Goal: Task Accomplishment & Management: Manage account settings

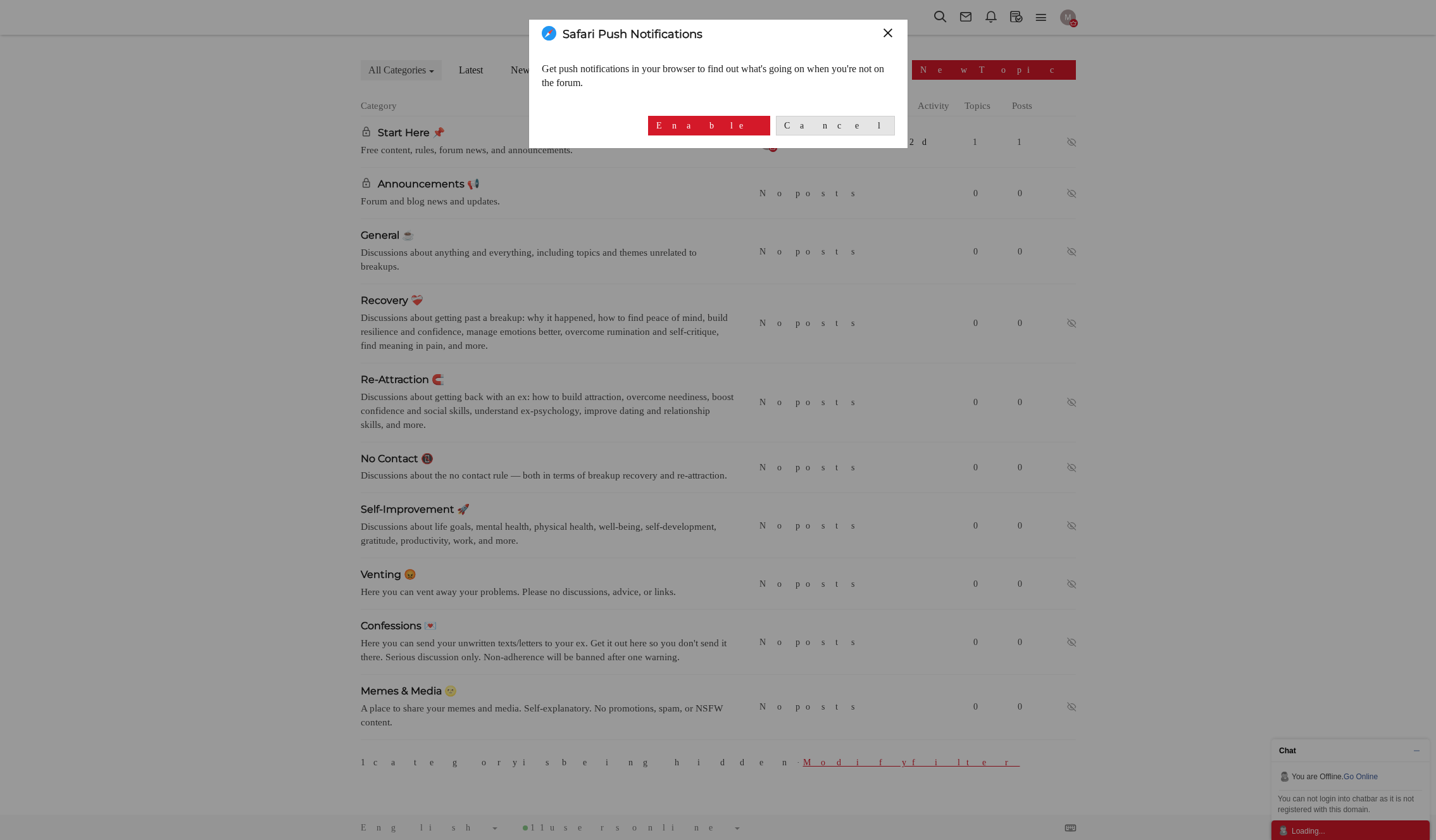
click at [885, 35] on button "×" at bounding box center [888, 33] width 14 height 14
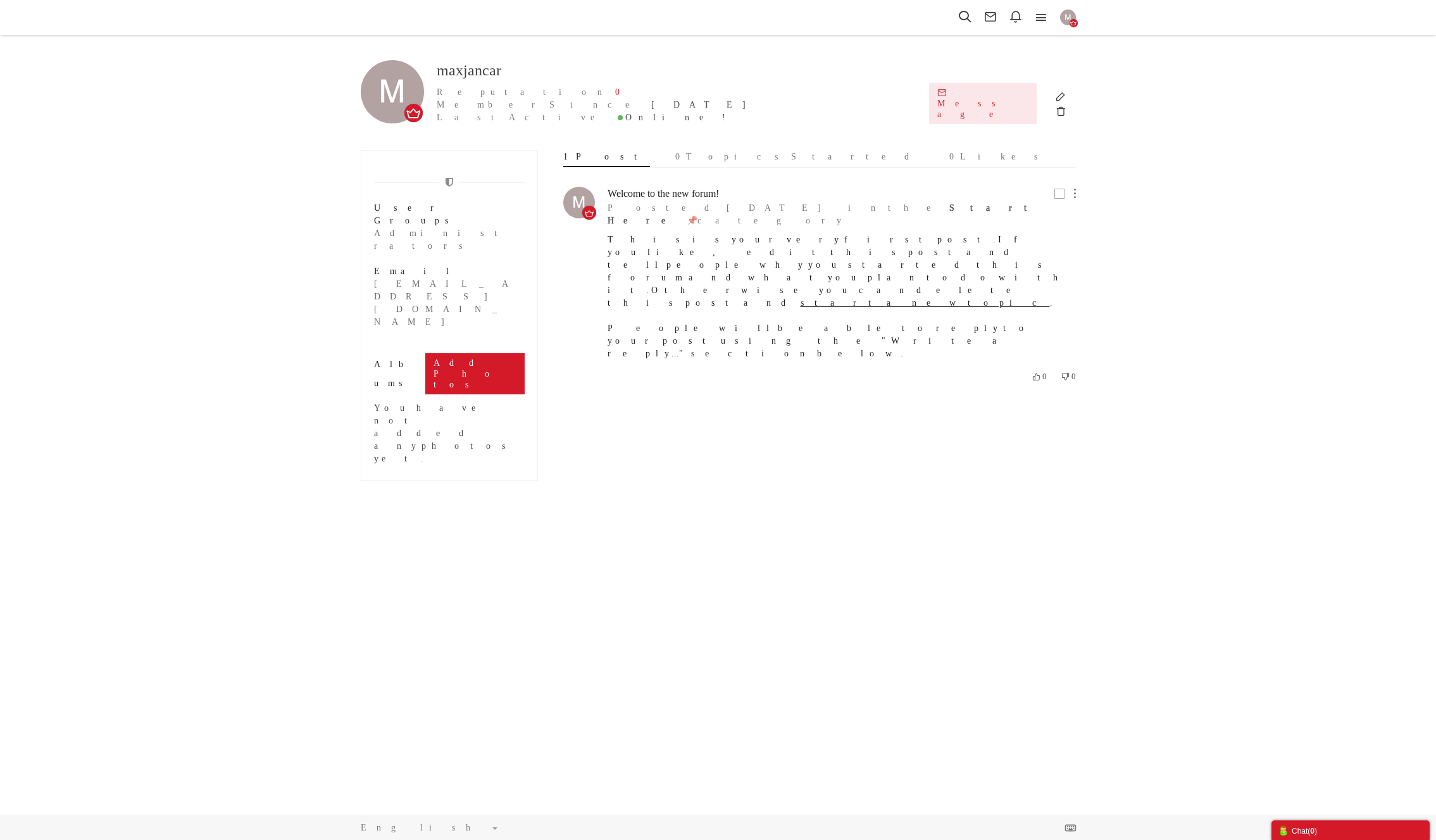
click at [504, 353] on link "Add Photos" at bounding box center [476, 373] width 100 height 40
type input "C:\fakepath\Profile Photo SocialBlogYT.png"
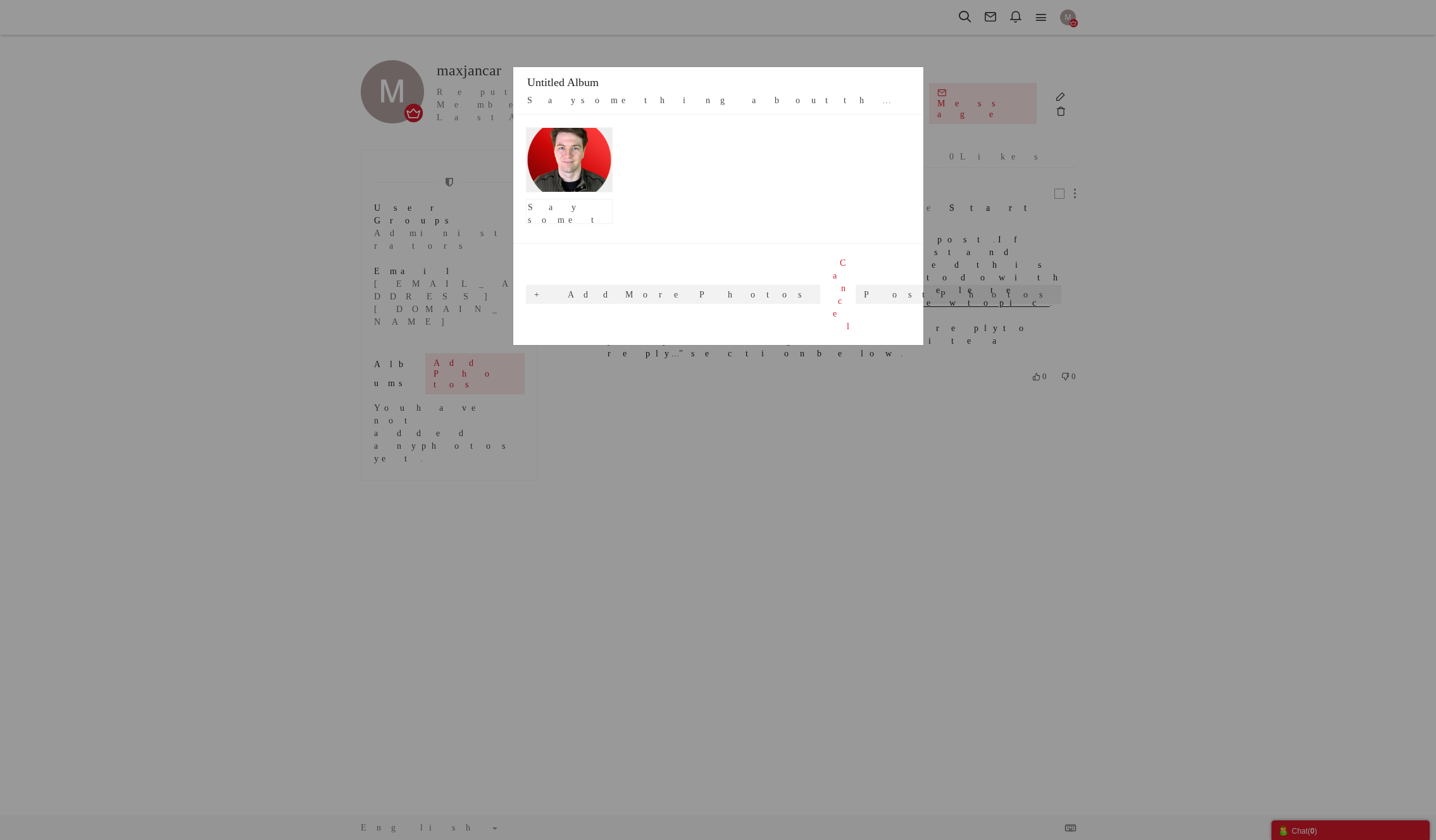
click at [827, 261] on link "Cancel" at bounding box center [841, 294] width 29 height 76
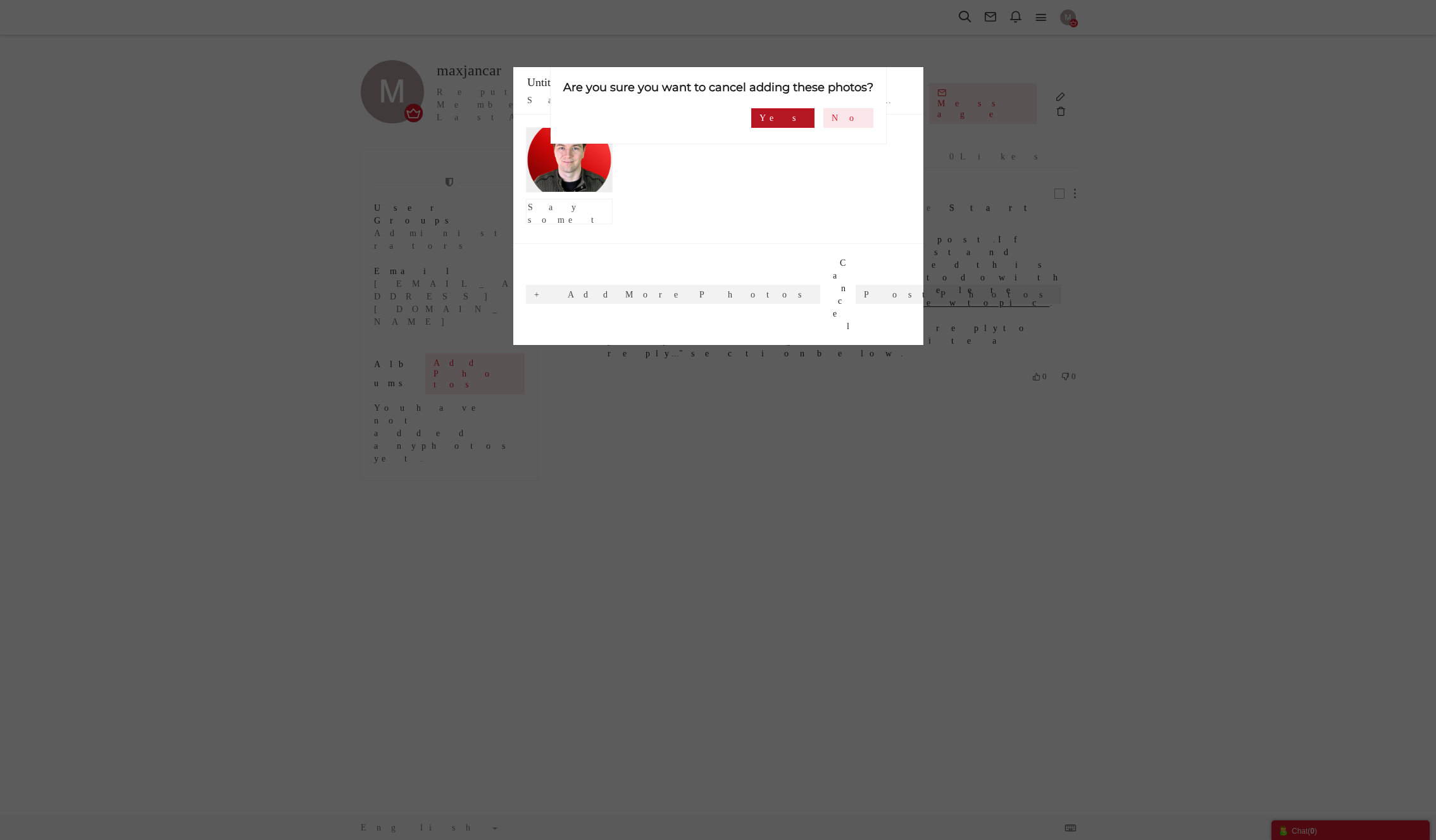
click at [815, 117] on link "Yes" at bounding box center [783, 117] width 63 height 20
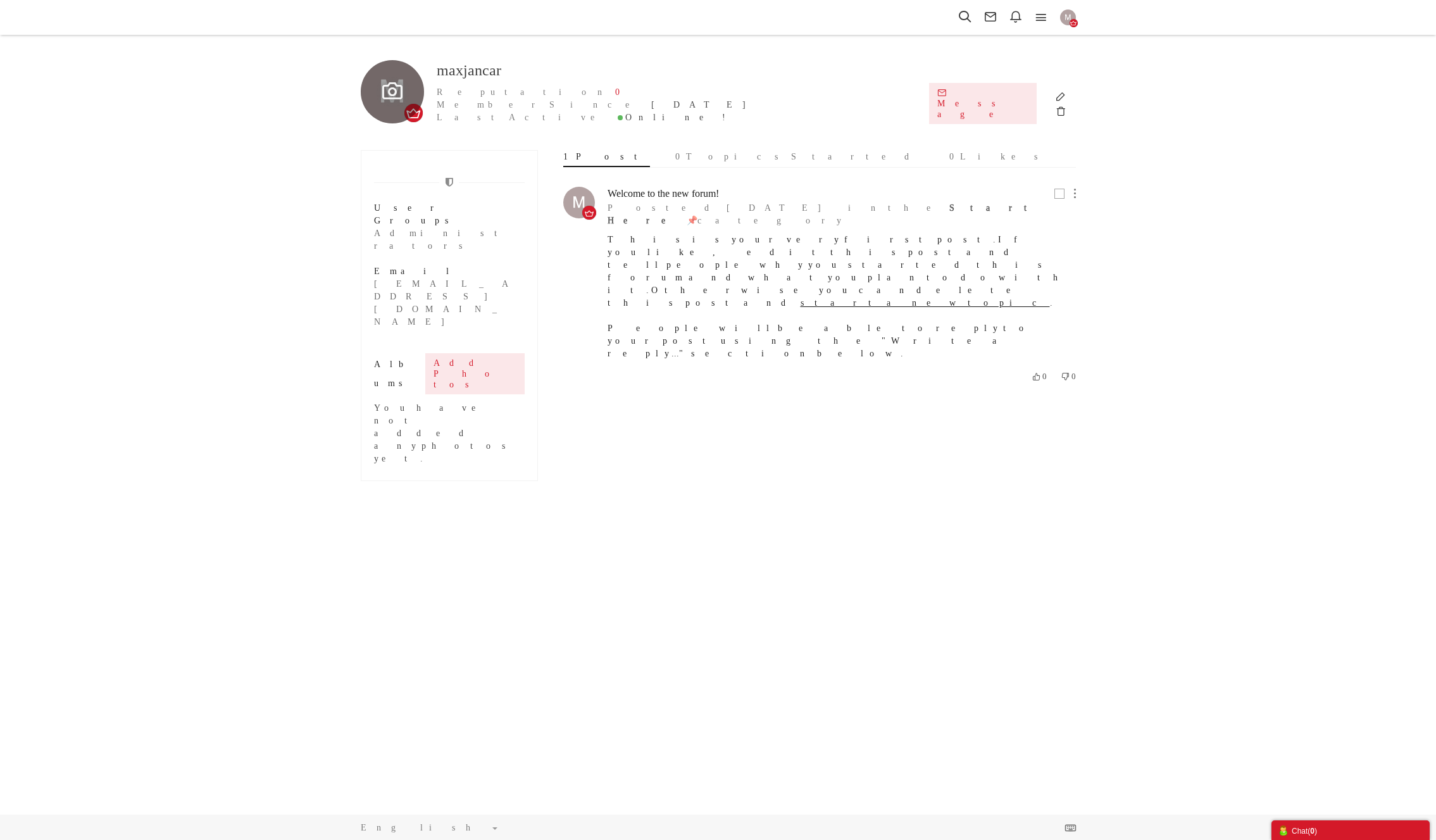
click at [384, 88] on icon at bounding box center [392, 91] width 33 height 23
click at [413, 121] on link "Upload photo" at bounding box center [489, 117] width 211 height 22
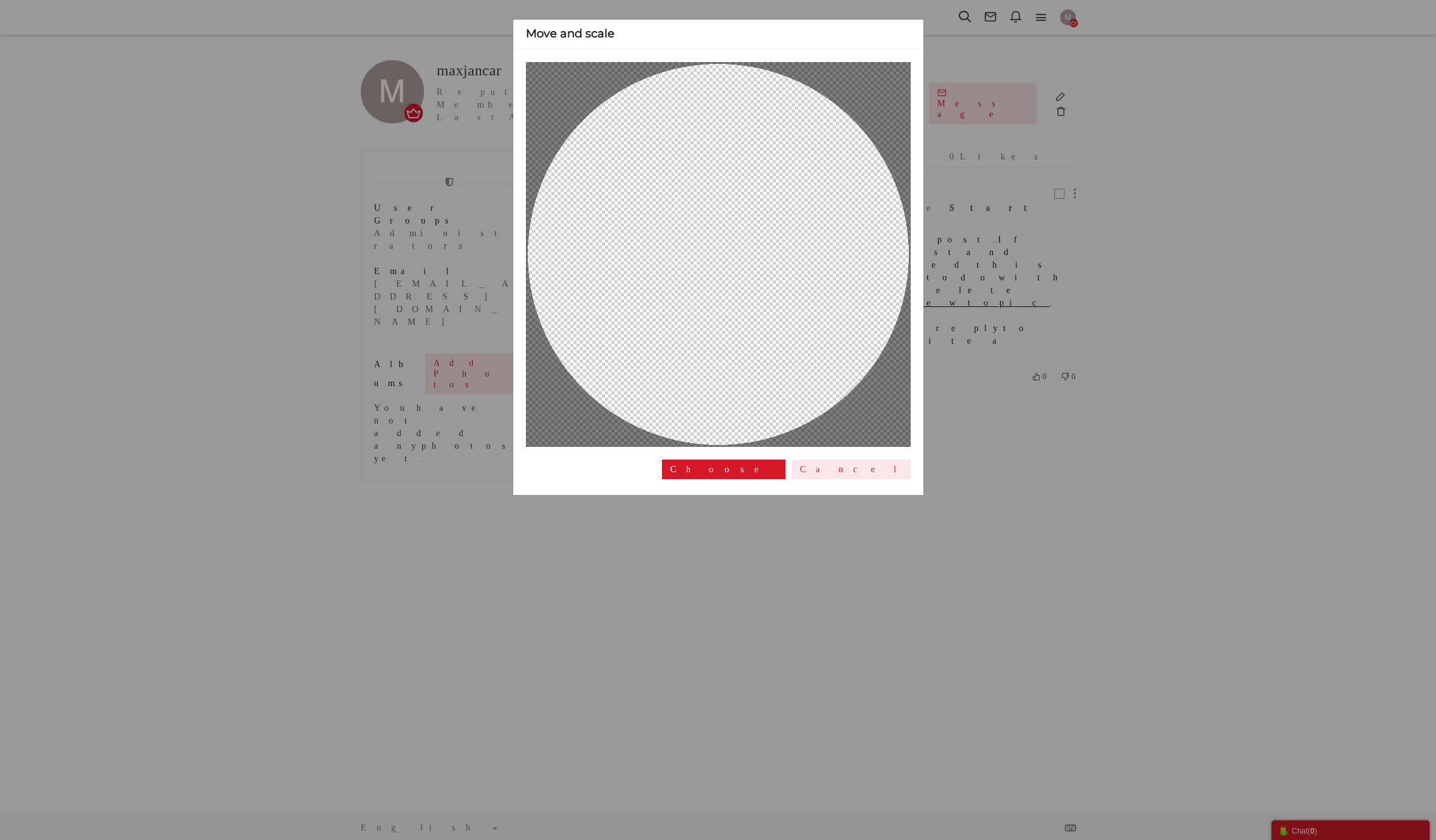
click at [794, 402] on cropper-handle at bounding box center [719, 255] width 385 height 385
click at [786, 474] on button "Choose" at bounding box center [724, 469] width 123 height 20
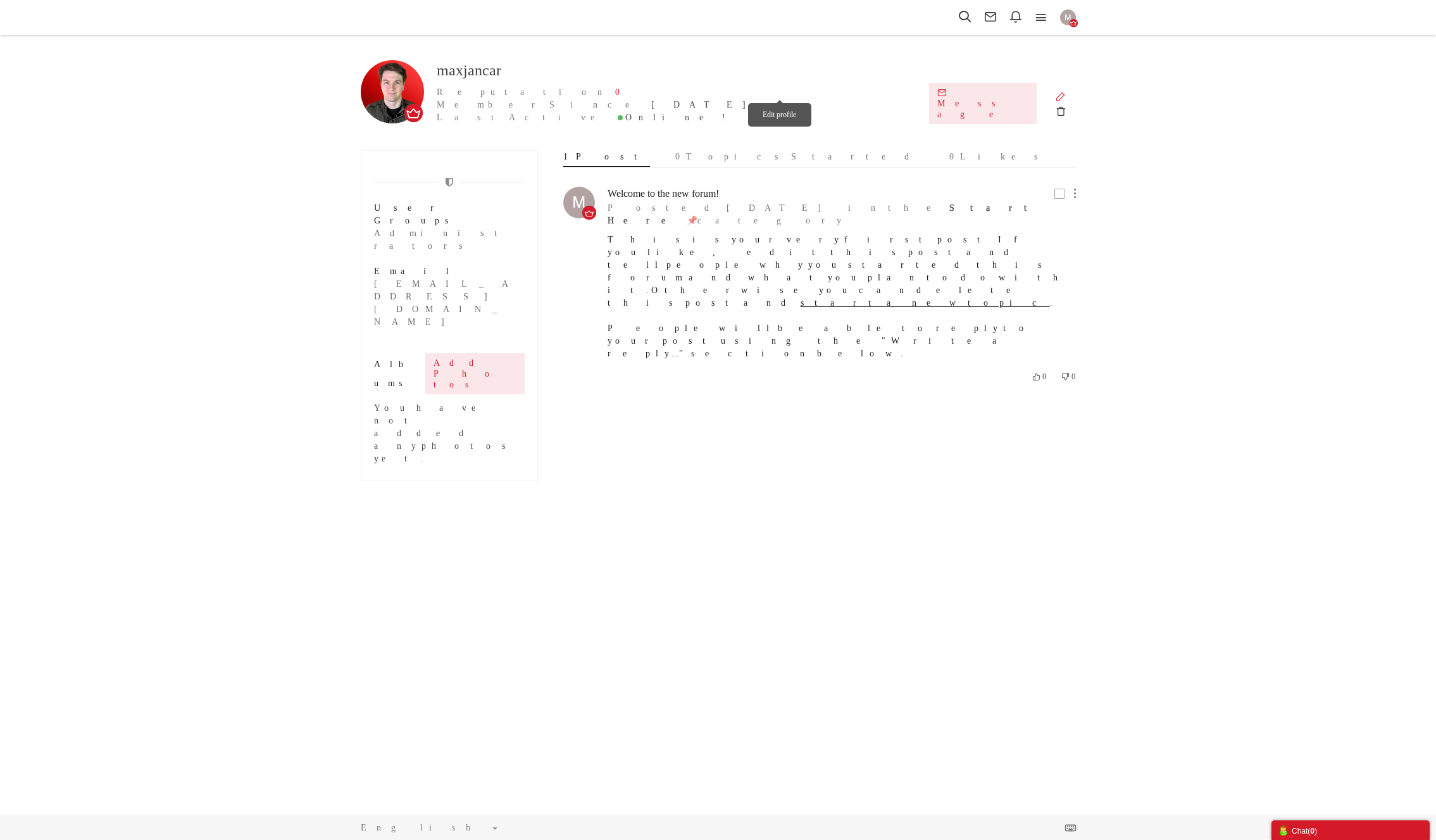
click at [1050, 95] on icon at bounding box center [1061, 96] width 23 height 12
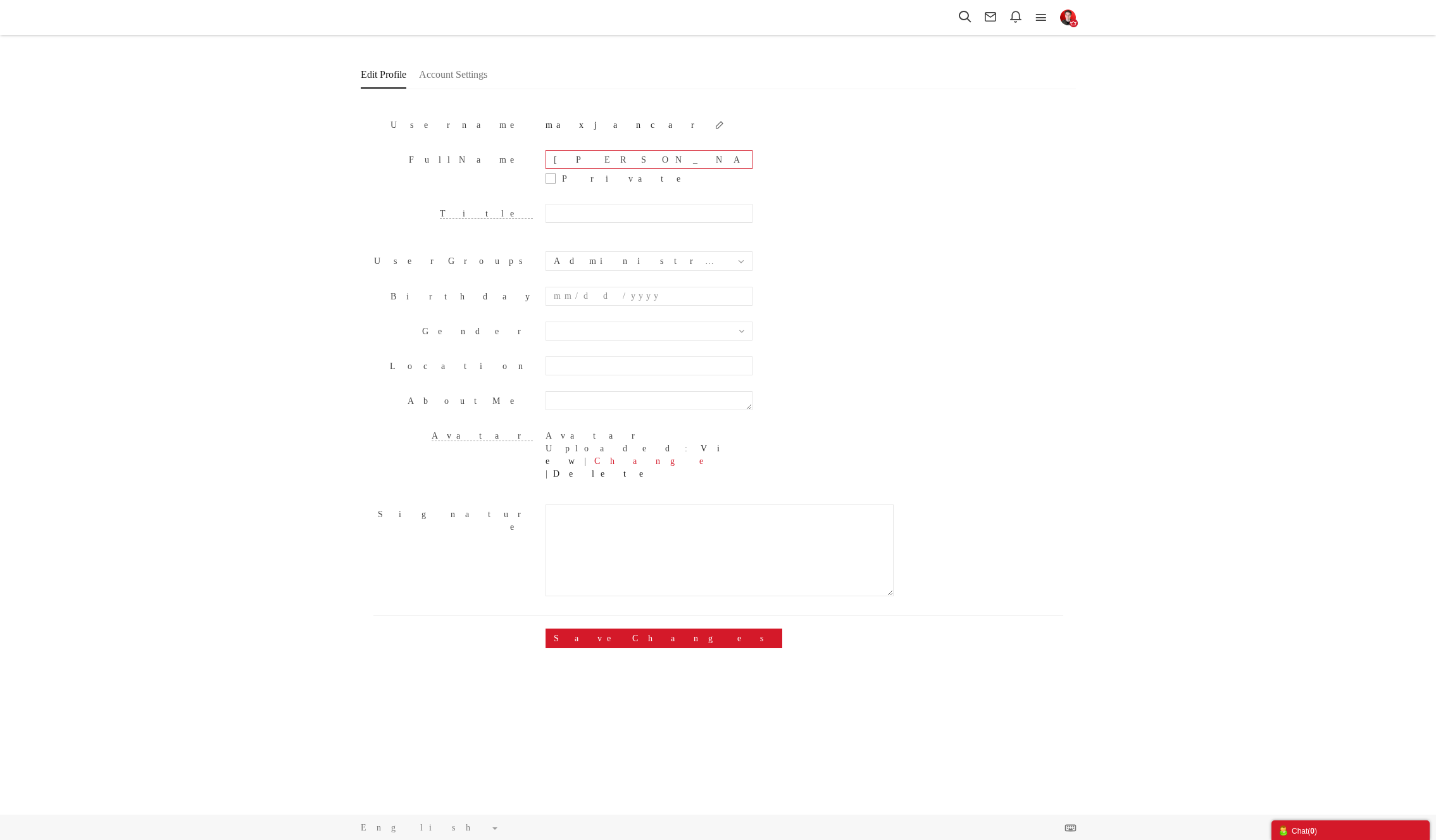
type input "[PERSON_NAME]"
click at [599, 211] on input "King Genious" at bounding box center [649, 213] width 207 height 19
paste input "geni"
click at [577, 213] on input "King genius" at bounding box center [649, 213] width 207 height 19
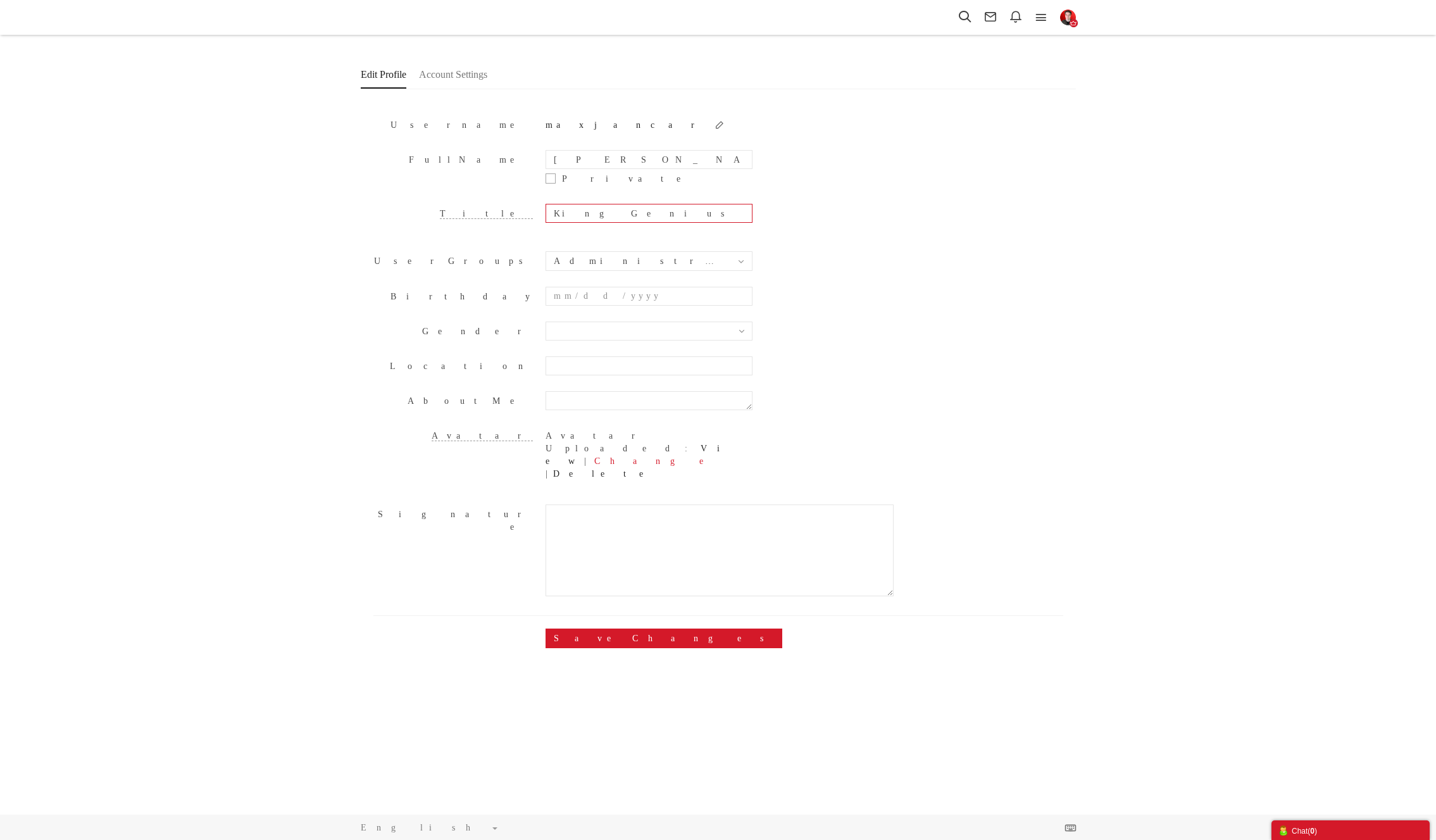
click at [648, 214] on input "King Genius" at bounding box center [649, 213] width 207 height 19
type input "King Genius"
click at [608, 331] on input "text" at bounding box center [649, 331] width 207 height 19
click at [604, 377] on li "[DEMOGRAPHIC_DATA]" at bounding box center [648, 381] width 206 height 22
type input "[DEMOGRAPHIC_DATA]"
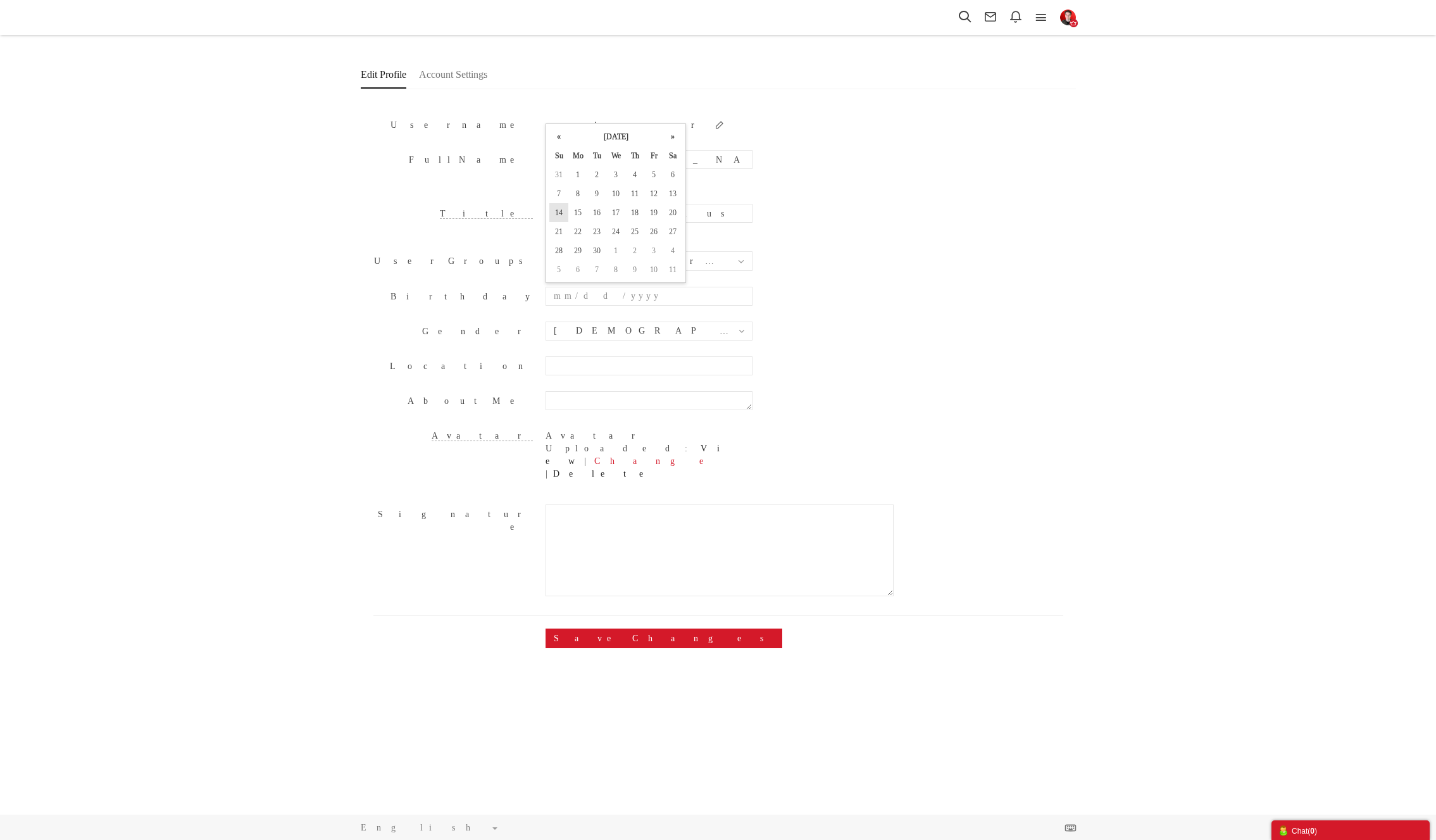
click at [559, 214] on td "14" at bounding box center [559, 212] width 19 height 19
click at [608, 297] on input "09/14/2025" at bounding box center [649, 296] width 207 height 19
click at [641, 142] on th "September 2025" at bounding box center [616, 136] width 95 height 19
click at [594, 210] on span "Feb" at bounding box center [604, 209] width 34 height 25
click at [563, 142] on th "«" at bounding box center [559, 136] width 19 height 19
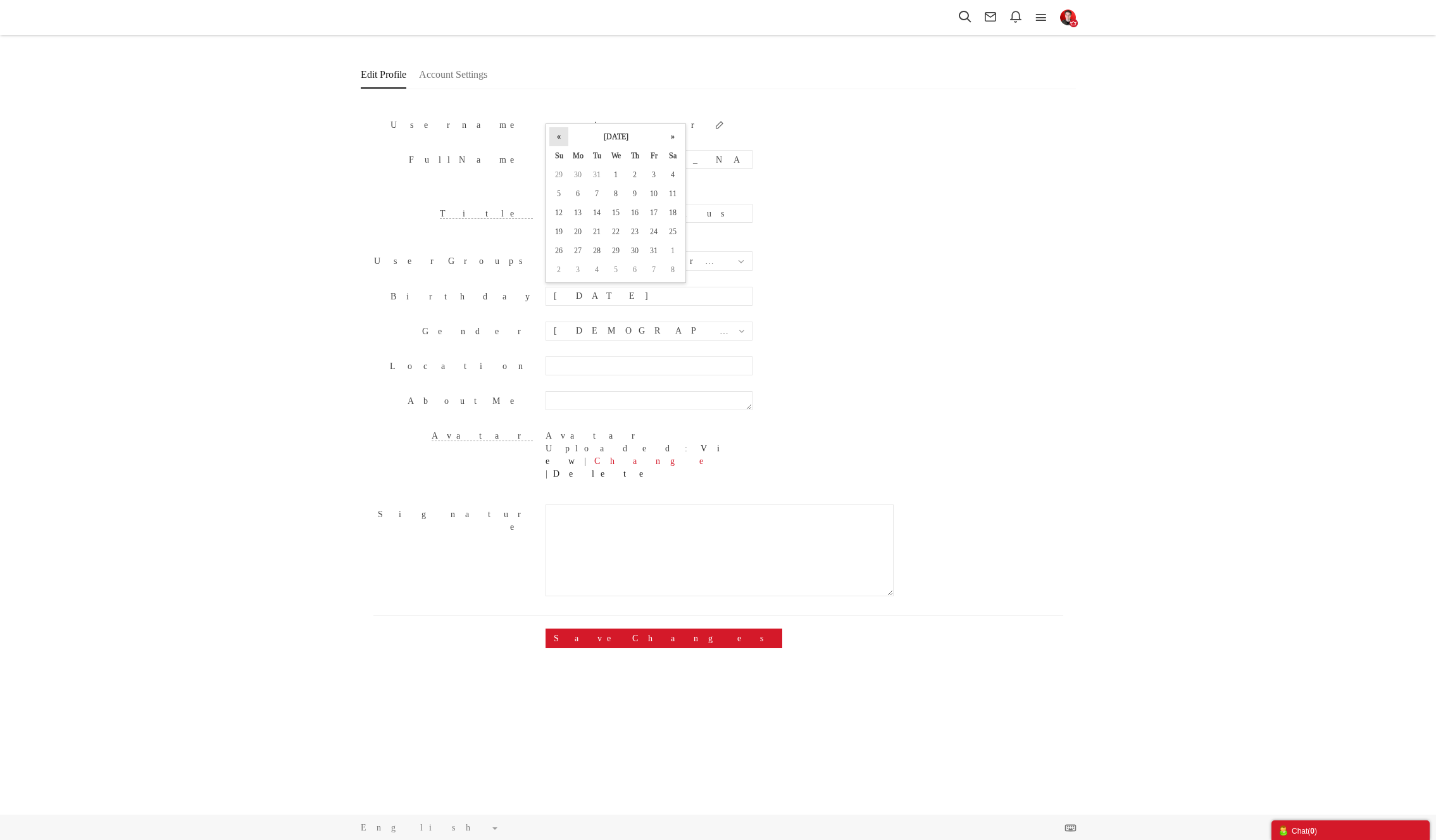
click at [562, 142] on th "«" at bounding box center [559, 136] width 19 height 19
click at [562, 295] on input "09/14/2000" at bounding box center [649, 296] width 207 height 19
type input "02/14/2000"
click at [690, 298] on input "02/14/2000" at bounding box center [649, 296] width 207 height 19
click at [824, 279] on form "Username maxjancar Full Name Max Jancar Private Title King Genius User Groups G…" at bounding box center [718, 378] width 690 height 552
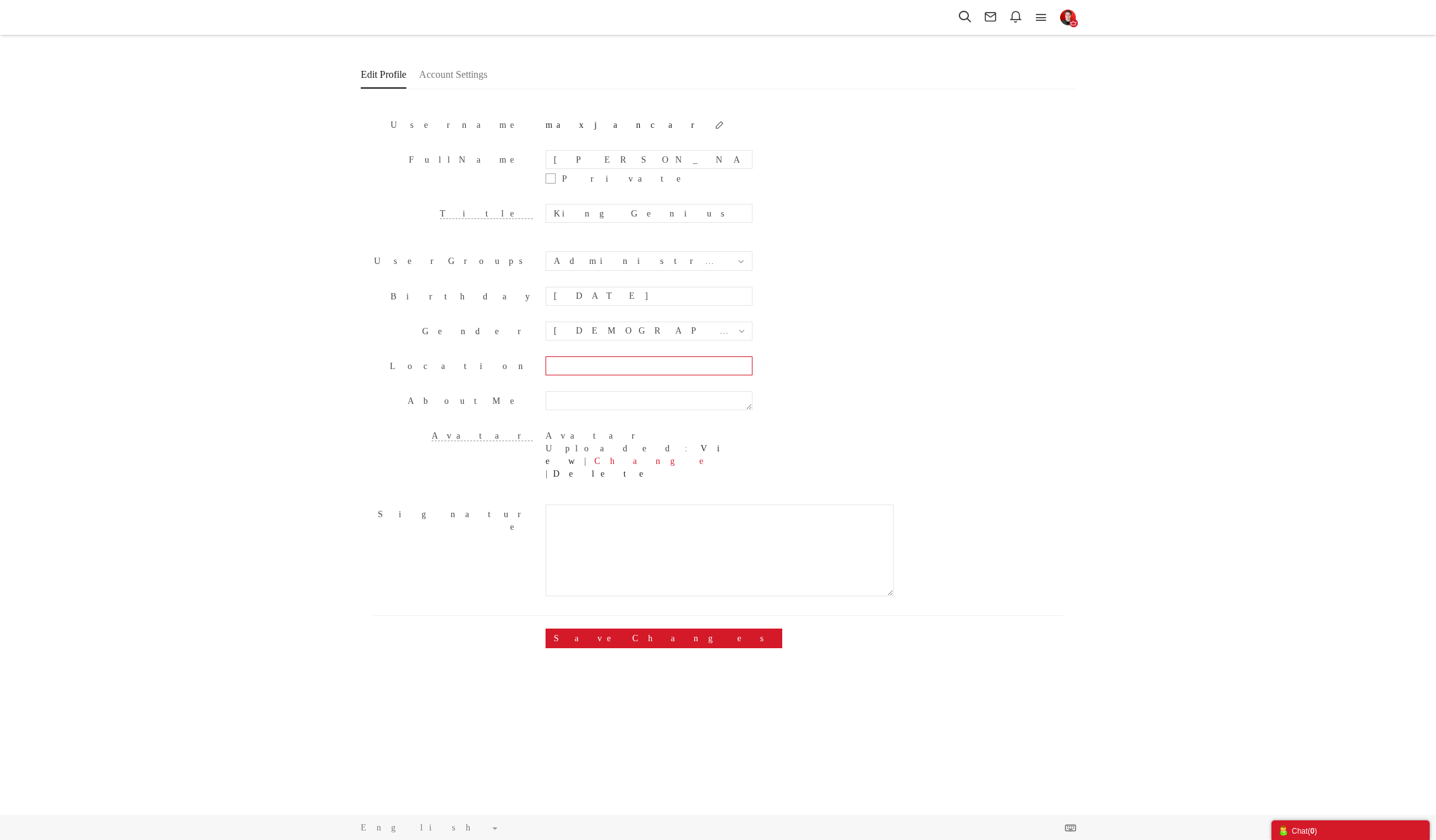
click at [668, 374] on input "Gender" at bounding box center [649, 366] width 207 height 19
type input "[GEOGRAPHIC_DATA]"
click at [670, 410] on div "About Me" at bounding box center [718, 403] width 690 height 25
click at [671, 405] on textarea at bounding box center [649, 400] width 207 height 19
paste textarea "Author, blogger, and internet entrepreneur. Giving self-help advice for the bro…"
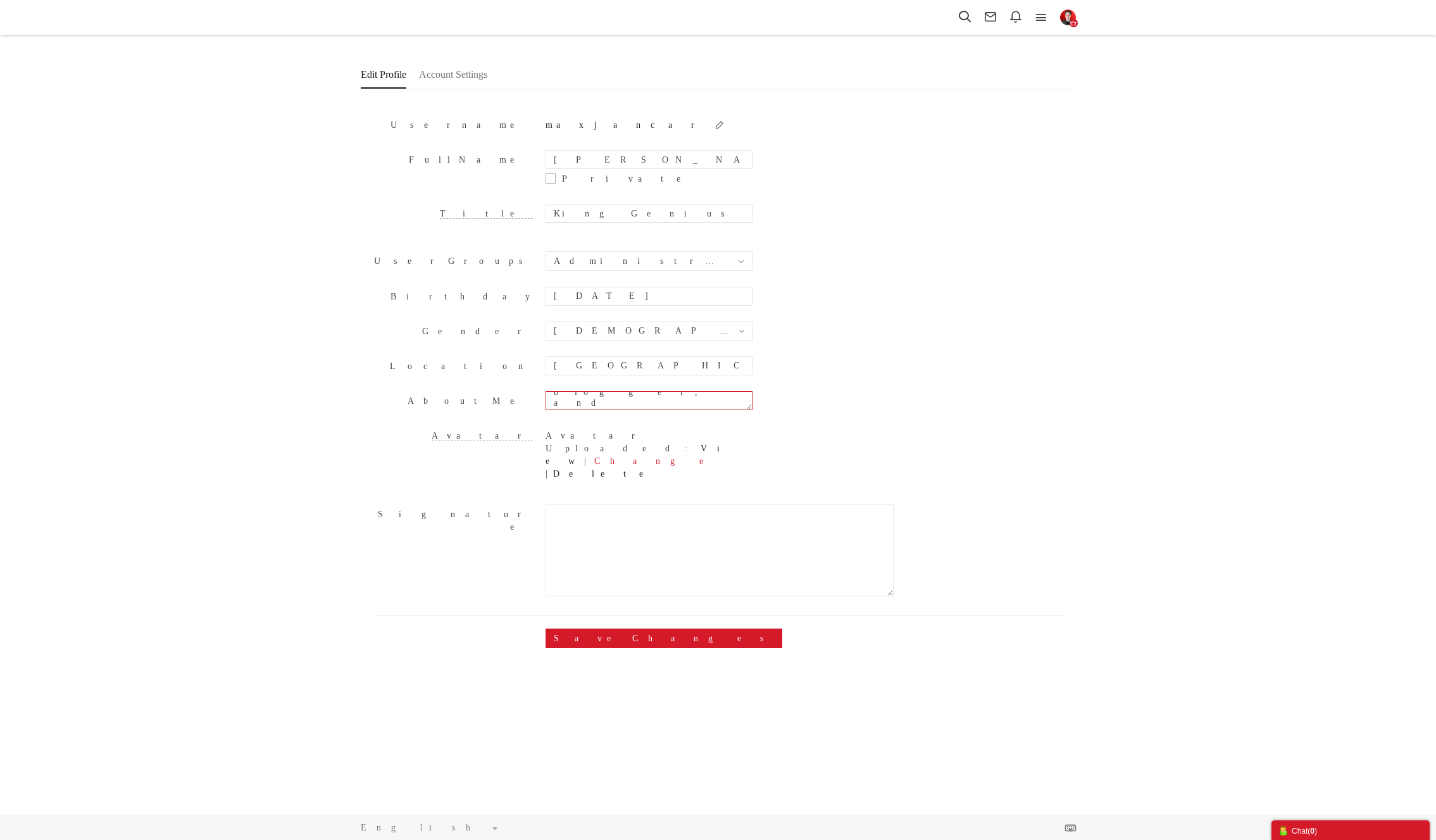
scroll to position [10, 0]
drag, startPoint x: 750, startPoint y: 406, endPoint x: 779, endPoint y: 466, distance: 66.6
click at [779, 466] on form "Username maxjancar Full Name Max Jancar Private Title King Genius User Groups G…" at bounding box center [718, 378] width 690 height 552
drag, startPoint x: 750, startPoint y: 405, endPoint x: 743, endPoint y: 427, distance: 23.1
click at [743, 428] on form "Username maxjancar Full Name Max Jancar Private Title King Genius User Groups G…" at bounding box center [718, 378] width 690 height 552
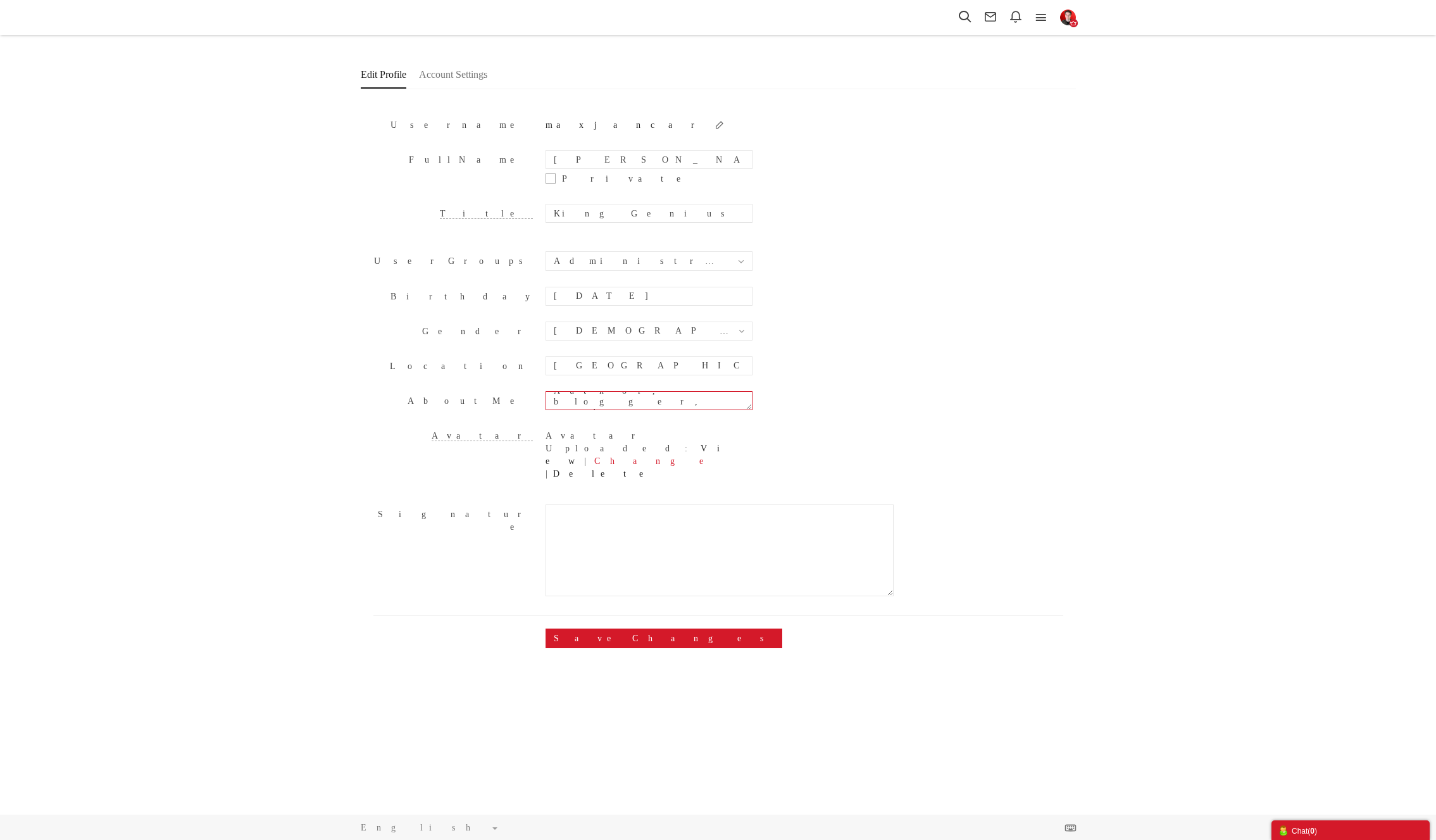
scroll to position [0, 0]
drag, startPoint x: 708, startPoint y: 398, endPoint x: 727, endPoint y: 404, distance: 19.9
click at [730, 410] on div "About Me Author, blogger, and internet entrepreneur. Giving self-help advice fo…" at bounding box center [718, 403] width 690 height 25
click at [727, 400] on textarea "Author, blogger, and internet entrepreneur. Giving self-help advice for the bro…" at bounding box center [649, 400] width 207 height 19
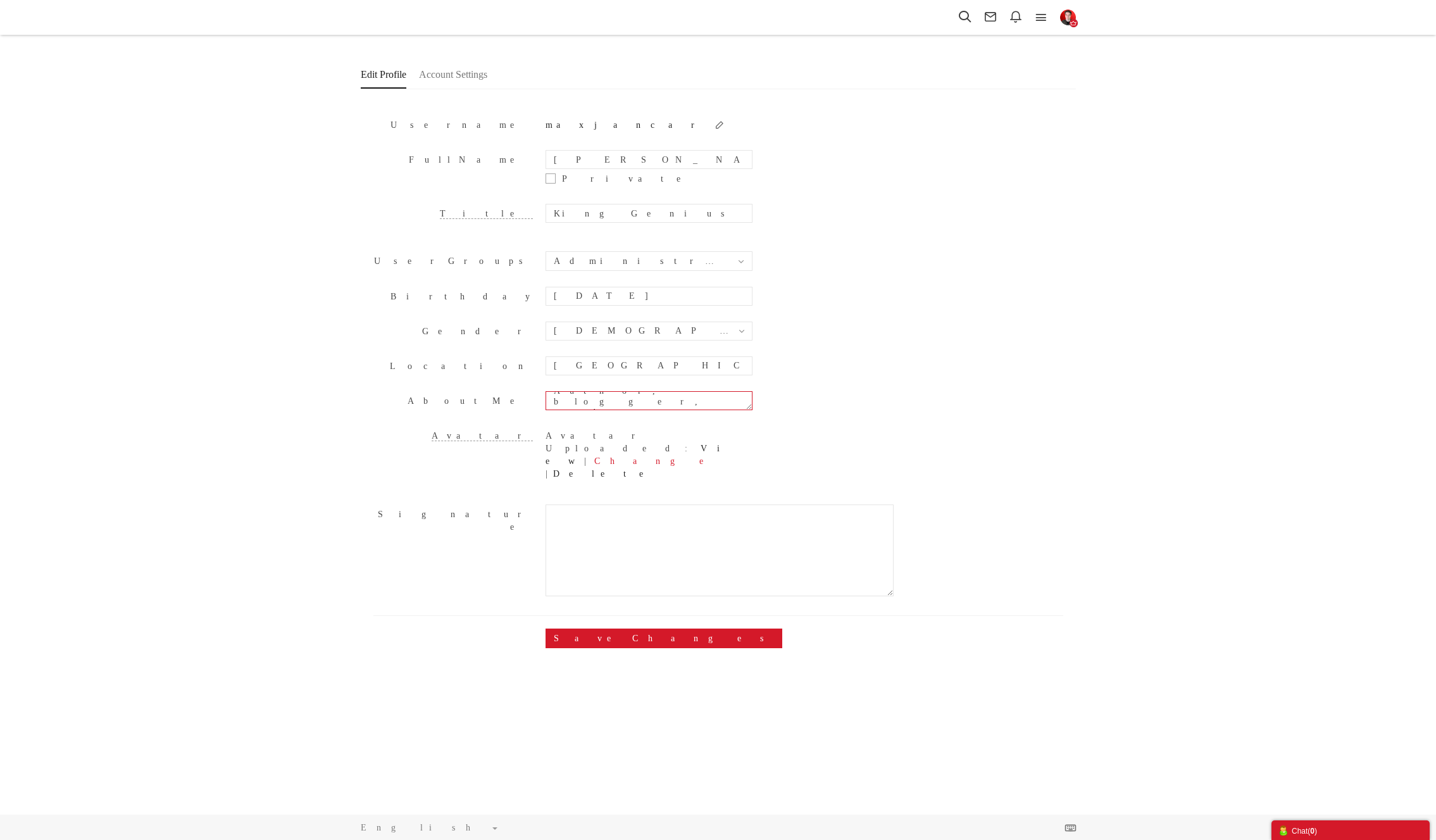
click at [732, 402] on textarea "Author, blogger, and internet entrepreneur. Giving self-help advice for the bro…" at bounding box center [649, 400] width 207 height 19
click at [735, 404] on textarea "Author, blogger, and internet entrepreneur. Giving self-help advice for the bro…" at bounding box center [649, 400] width 207 height 19
type textarea "Author, blogger, and internet entrepreneur. Giving self-help advice for the bro…"
click at [679, 505] on textarea "Signature" at bounding box center [720, 551] width 348 height 92
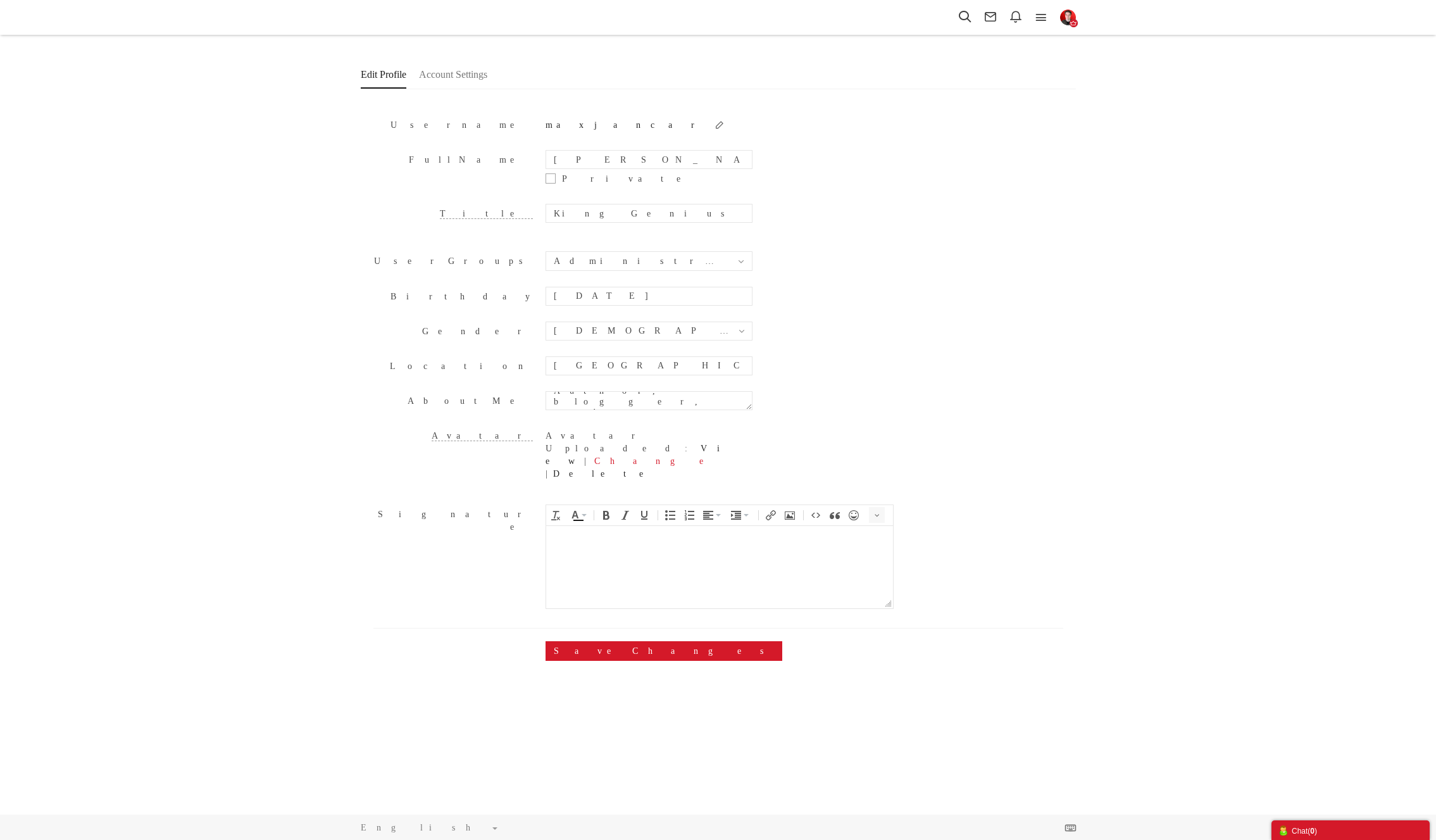
scroll to position [0, 0]
click at [589, 641] on div "Save Changes" at bounding box center [718, 654] width 690 height 26
click at [592, 641] on button "Save Changes" at bounding box center [664, 650] width 237 height 20
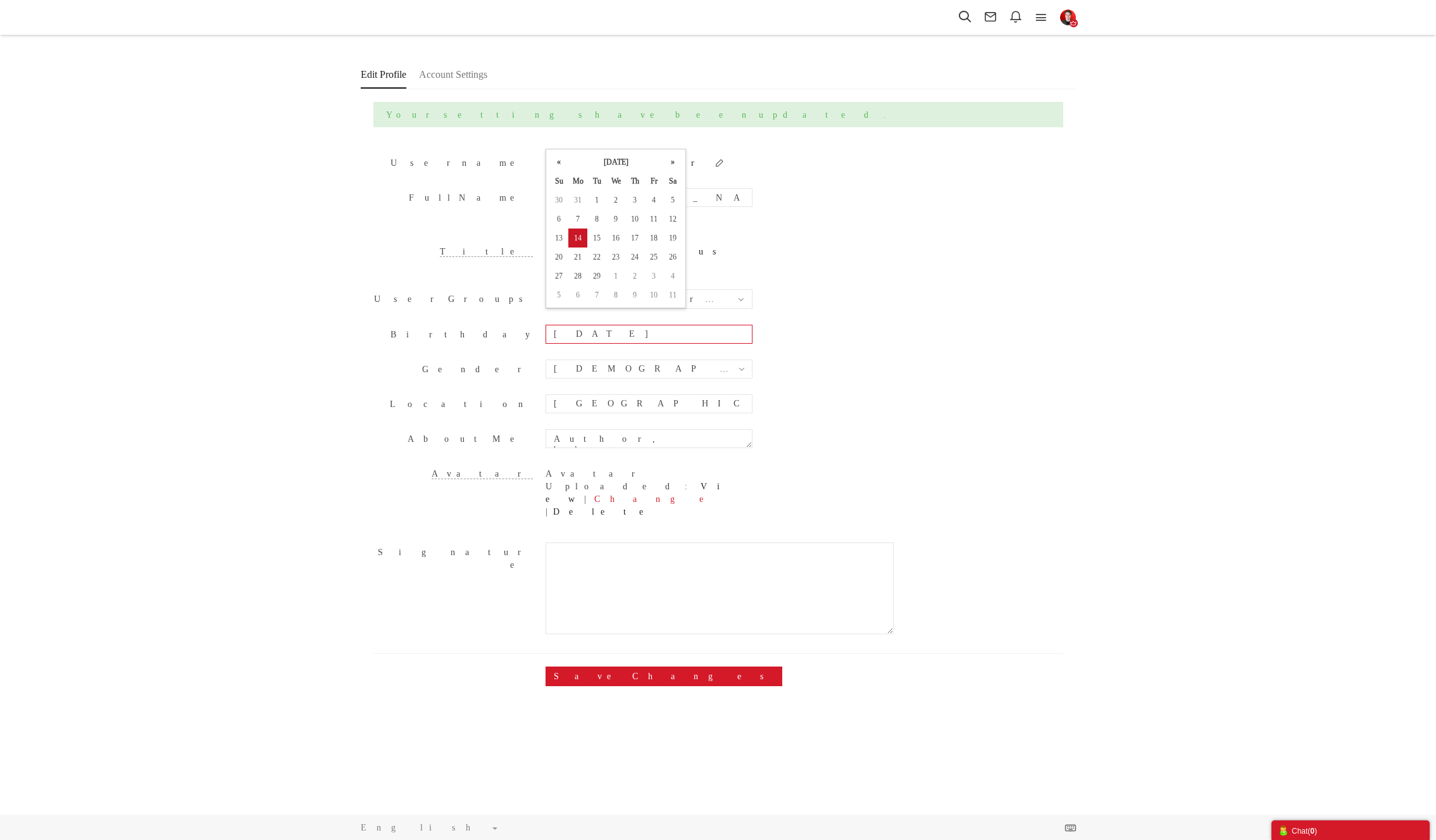
click at [609, 325] on input "02/14/2000" at bounding box center [649, 334] width 207 height 19
click at [632, 571] on textarea "Signature" at bounding box center [720, 588] width 348 height 92
click at [639, 398] on input "[GEOGRAPHIC_DATA]" at bounding box center [649, 404] width 207 height 19
click at [640, 395] on input "[GEOGRAPHIC_DATA]" at bounding box center [649, 404] width 207 height 19
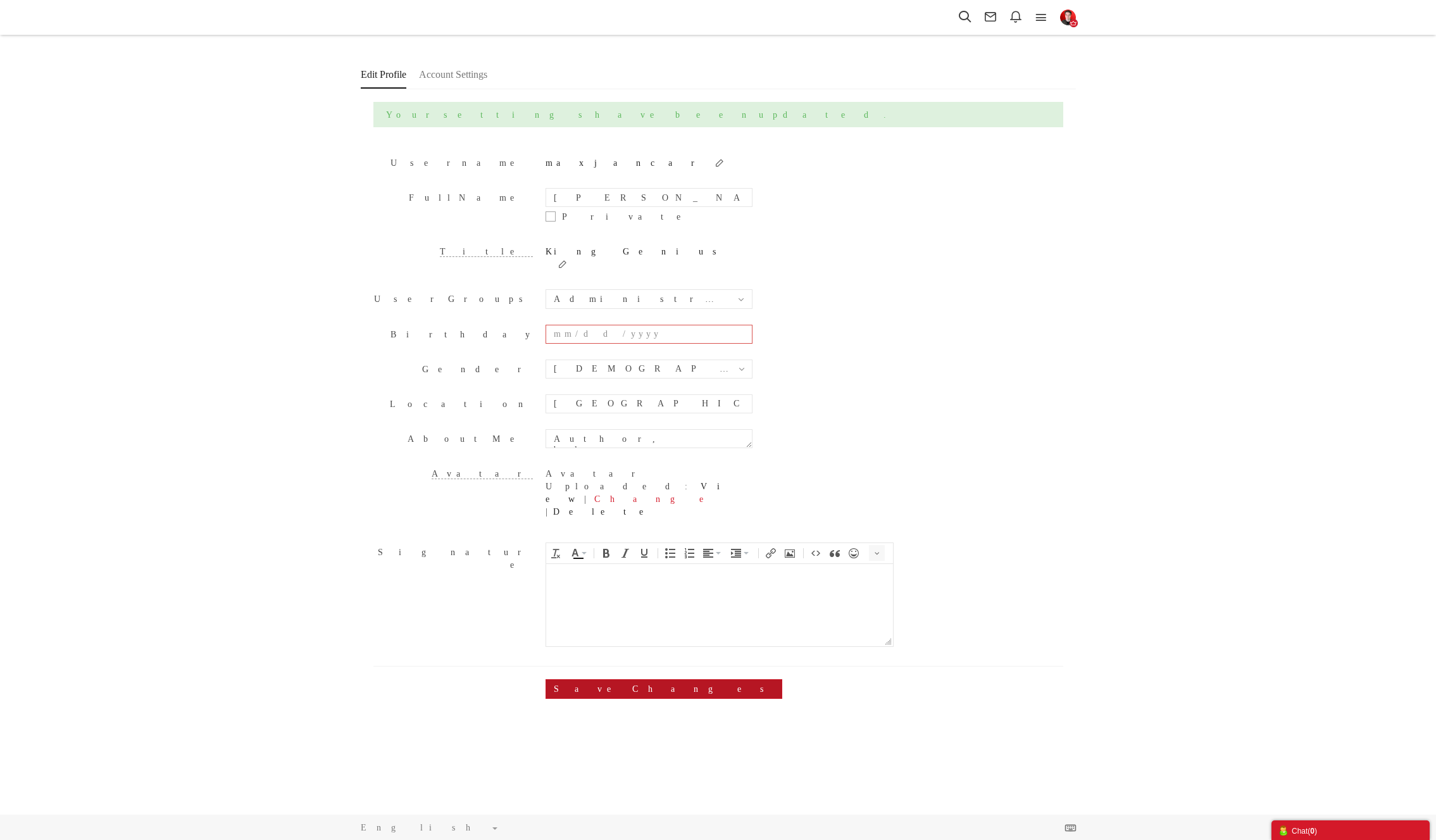
click at [594, 679] on button "Save Changes" at bounding box center [664, 689] width 237 height 20
click at [705, 542] on textarea "Signature" at bounding box center [720, 588] width 348 height 92
click at [859, 429] on div "About Me Author, blogger, and internet entrepreneur. Giving self-help advice fo…" at bounding box center [718, 442] width 690 height 25
click at [620, 395] on input "[GEOGRAPHIC_DATA]" at bounding box center [649, 404] width 207 height 19
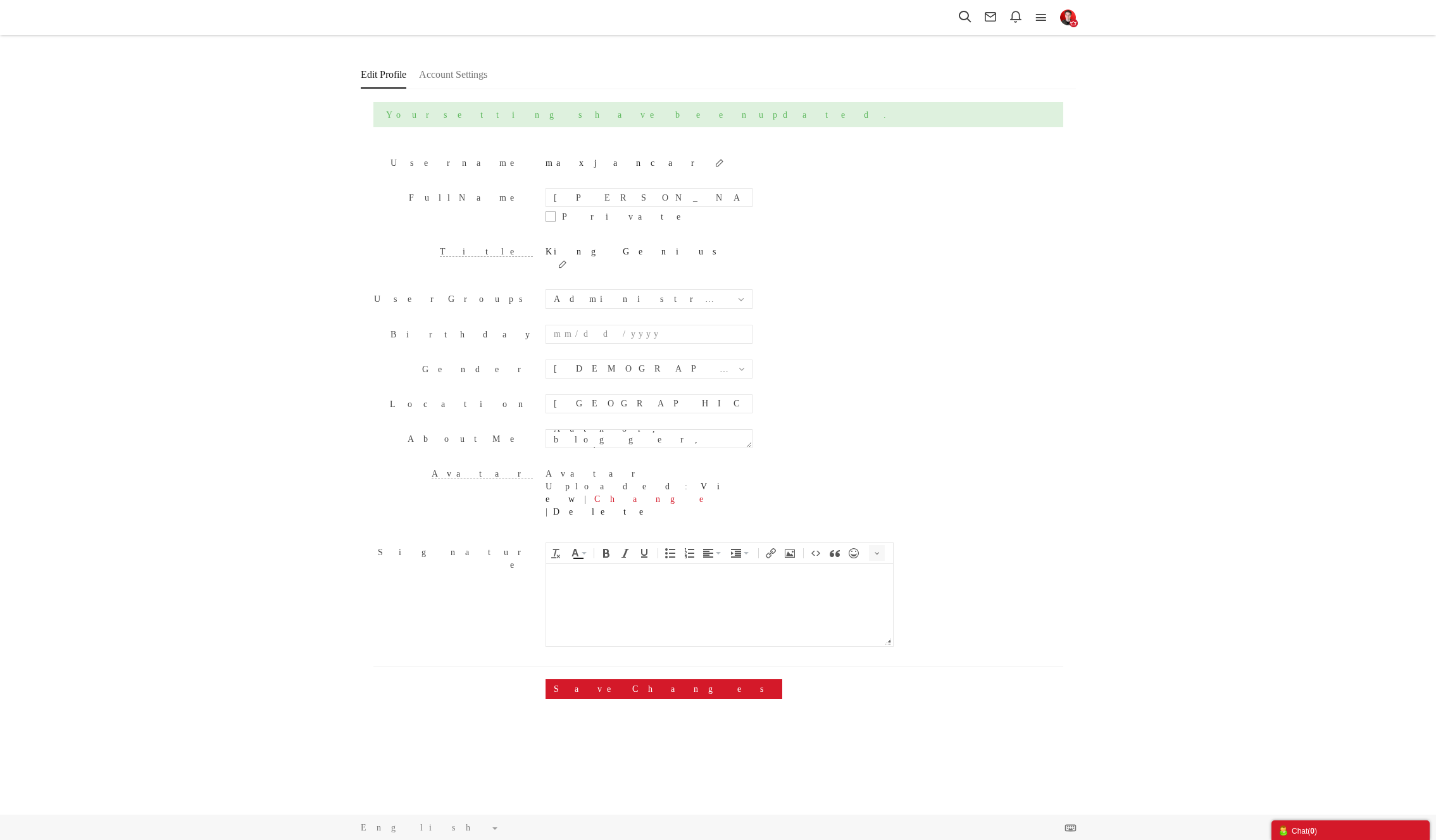
click at [899, 267] on form "Username maxjancar Full Name [PERSON_NAME] Private Title King Genius King Geniu…" at bounding box center [718, 423] width 690 height 566
click at [470, 71] on link "Account Settings" at bounding box center [453, 74] width 69 height 28
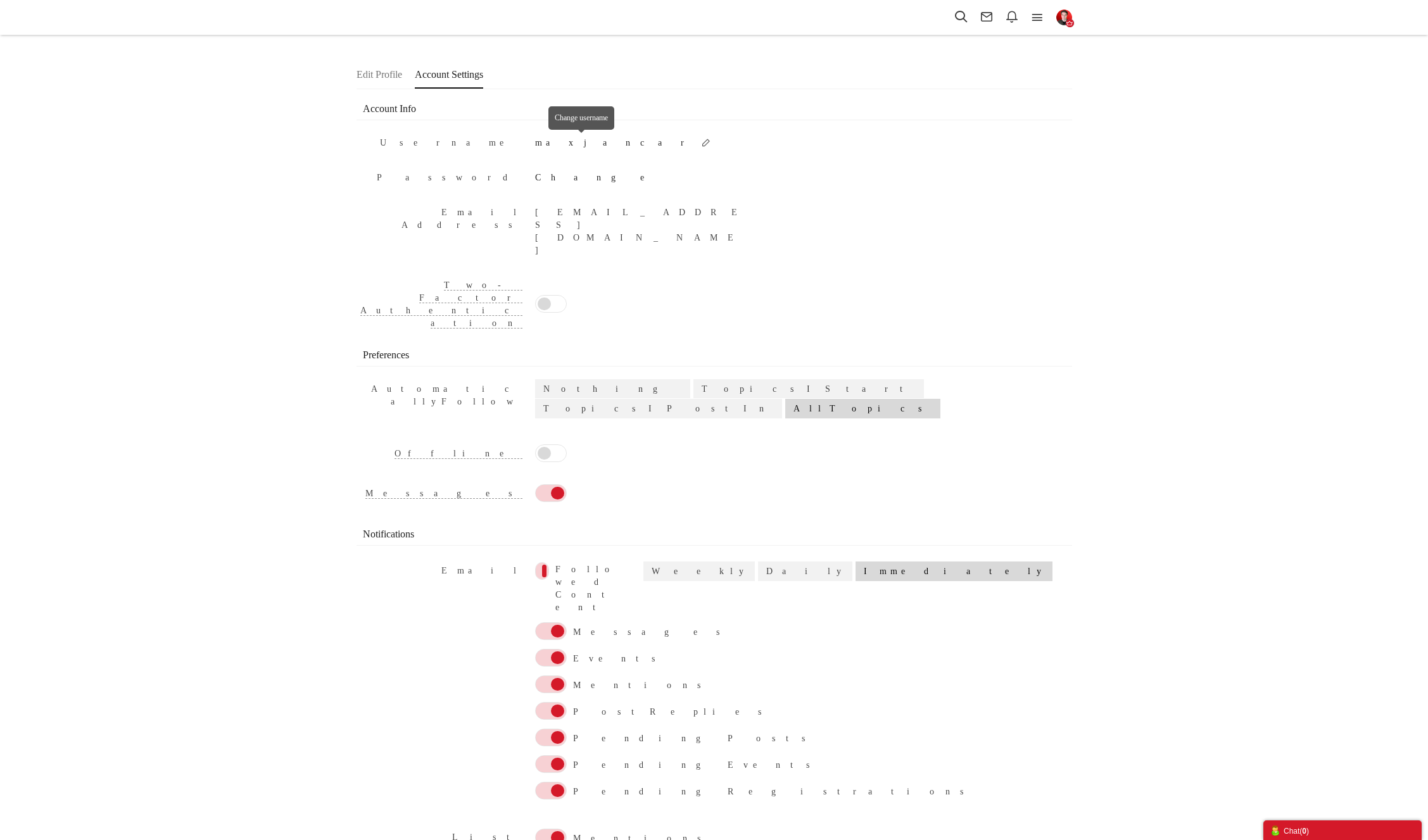
click at [698, 139] on small at bounding box center [706, 142] width 15 height 10
click at [594, 146] on input "maxjancar" at bounding box center [617, 142] width 164 height 20
type input "[PERSON_NAME]"
click at [724, 141] on button "submit" at bounding box center [714, 142] width 19 height 19
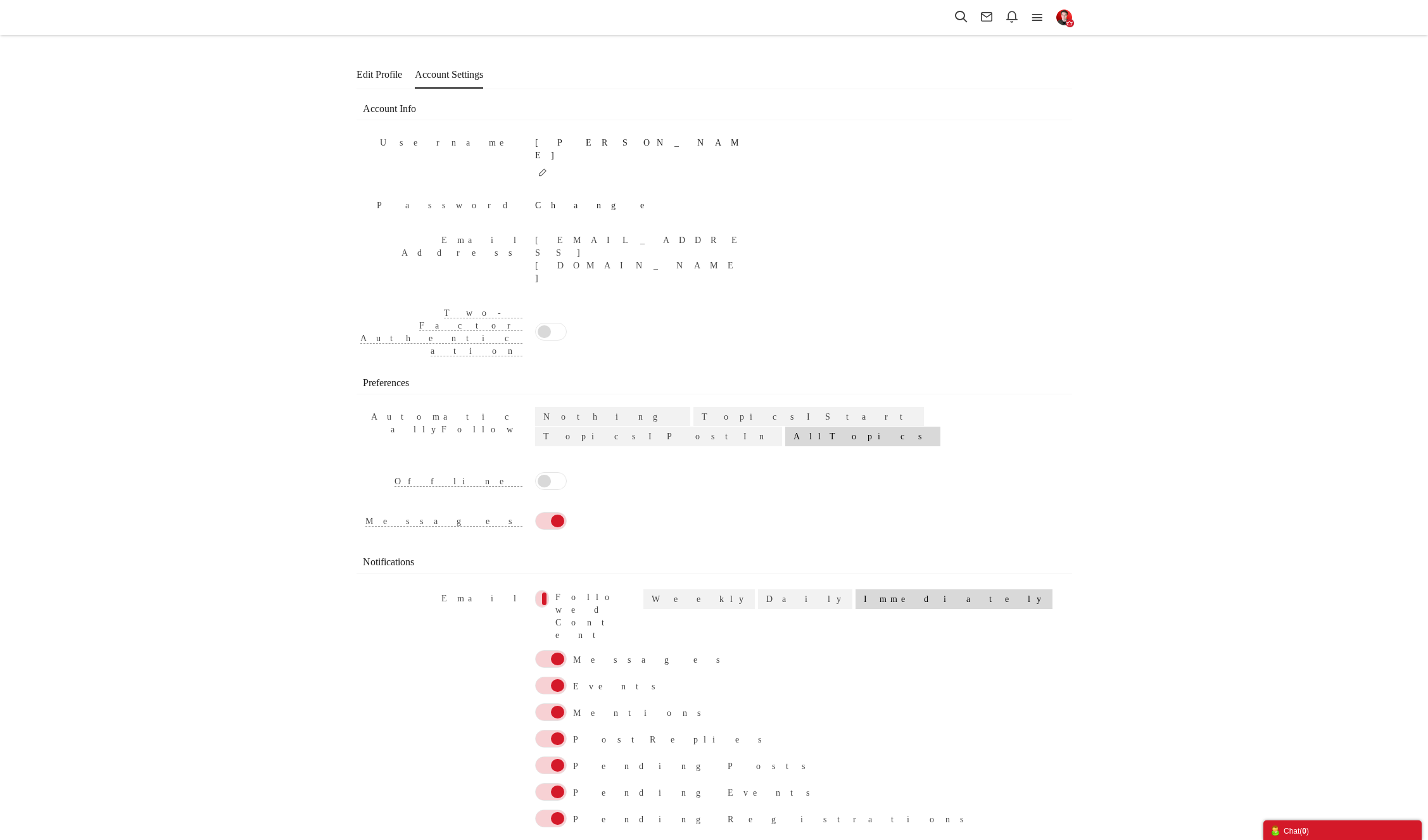
click at [379, 86] on link "Edit Profile" at bounding box center [379, 74] width 45 height 28
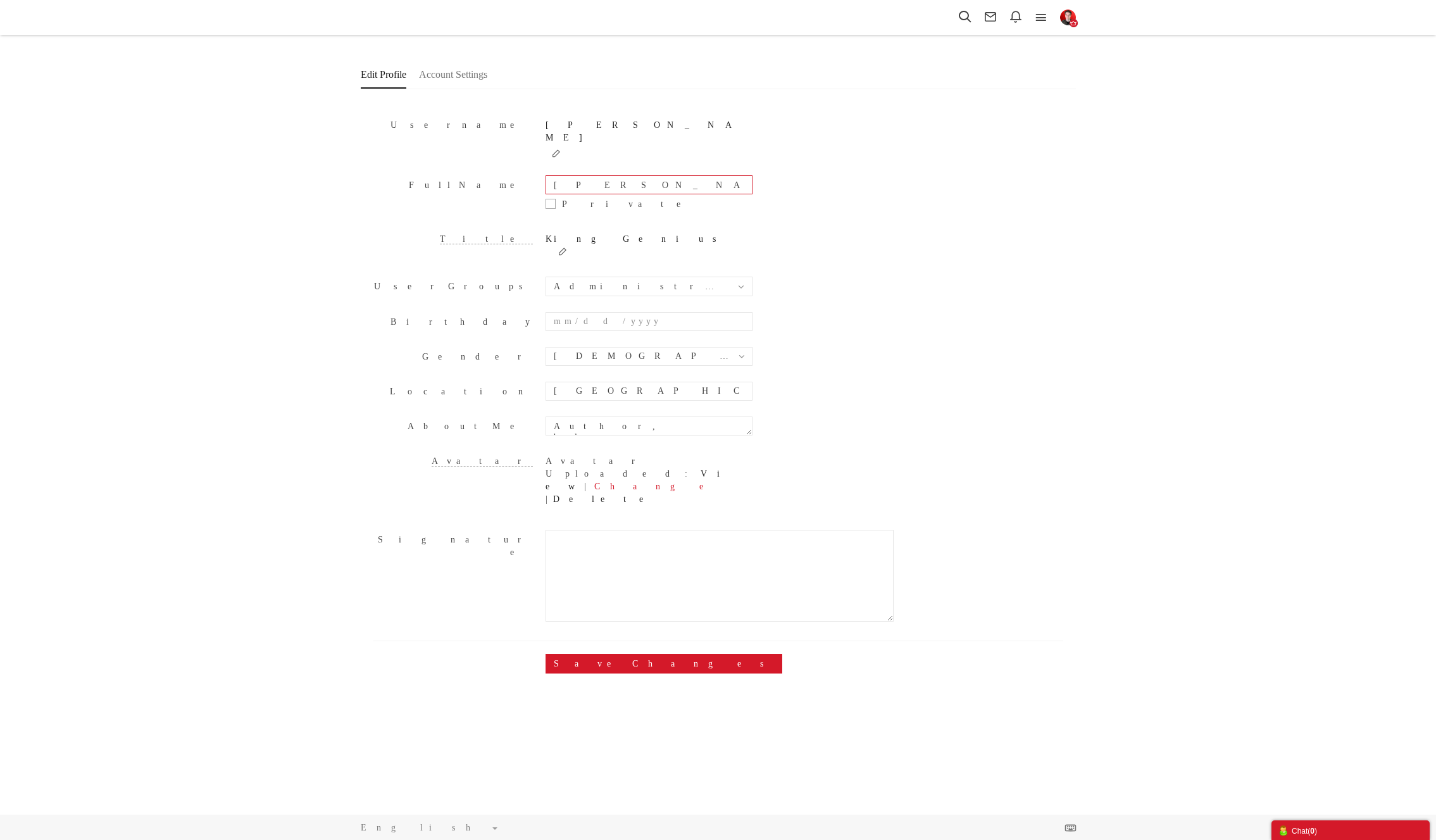
click at [613, 176] on input "[PERSON_NAME]" at bounding box center [649, 185] width 207 height 19
click at [608, 654] on button "Save Changes" at bounding box center [664, 663] width 237 height 20
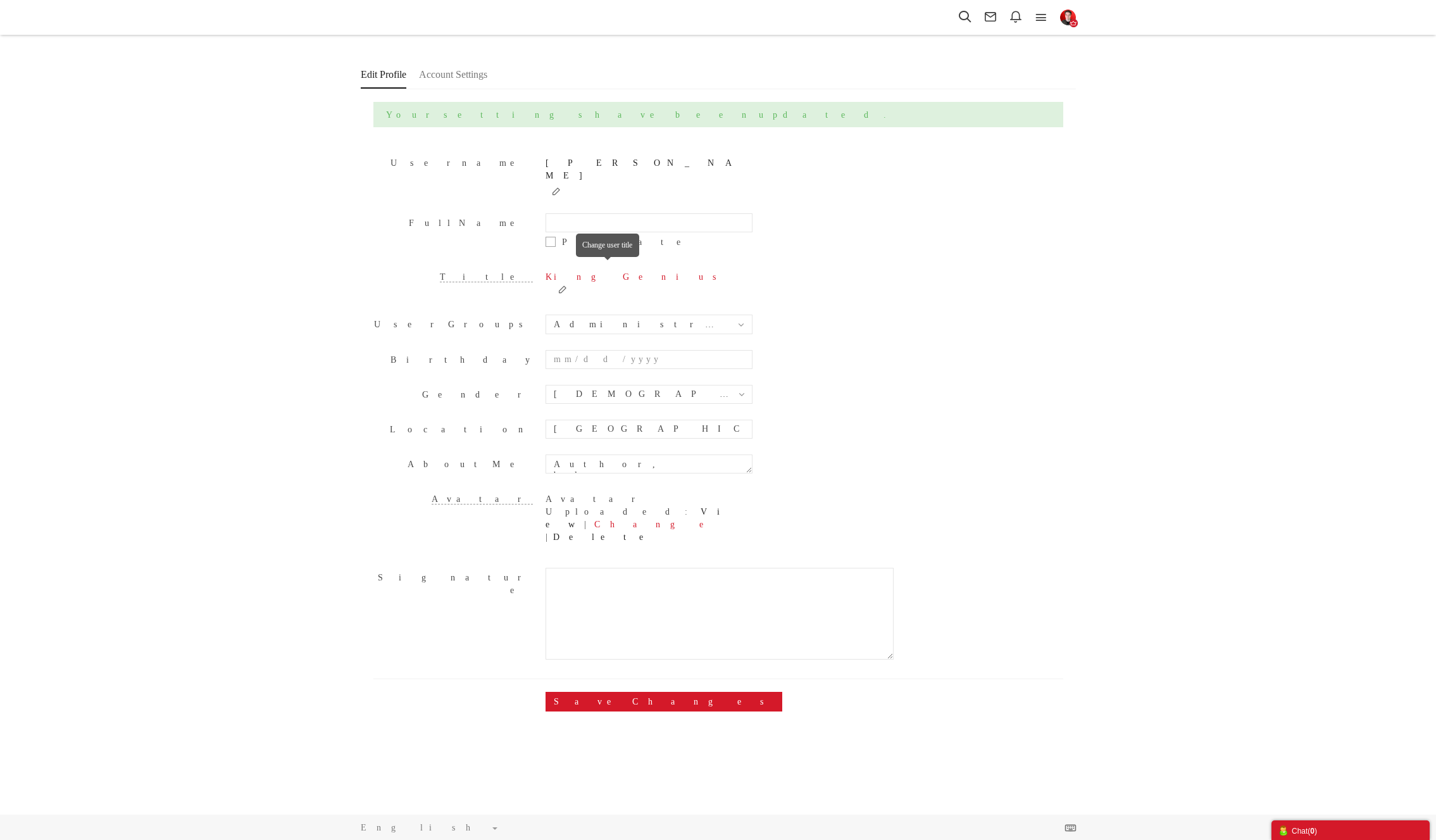
click at [573, 284] on small at bounding box center [562, 288] width 22 height 10
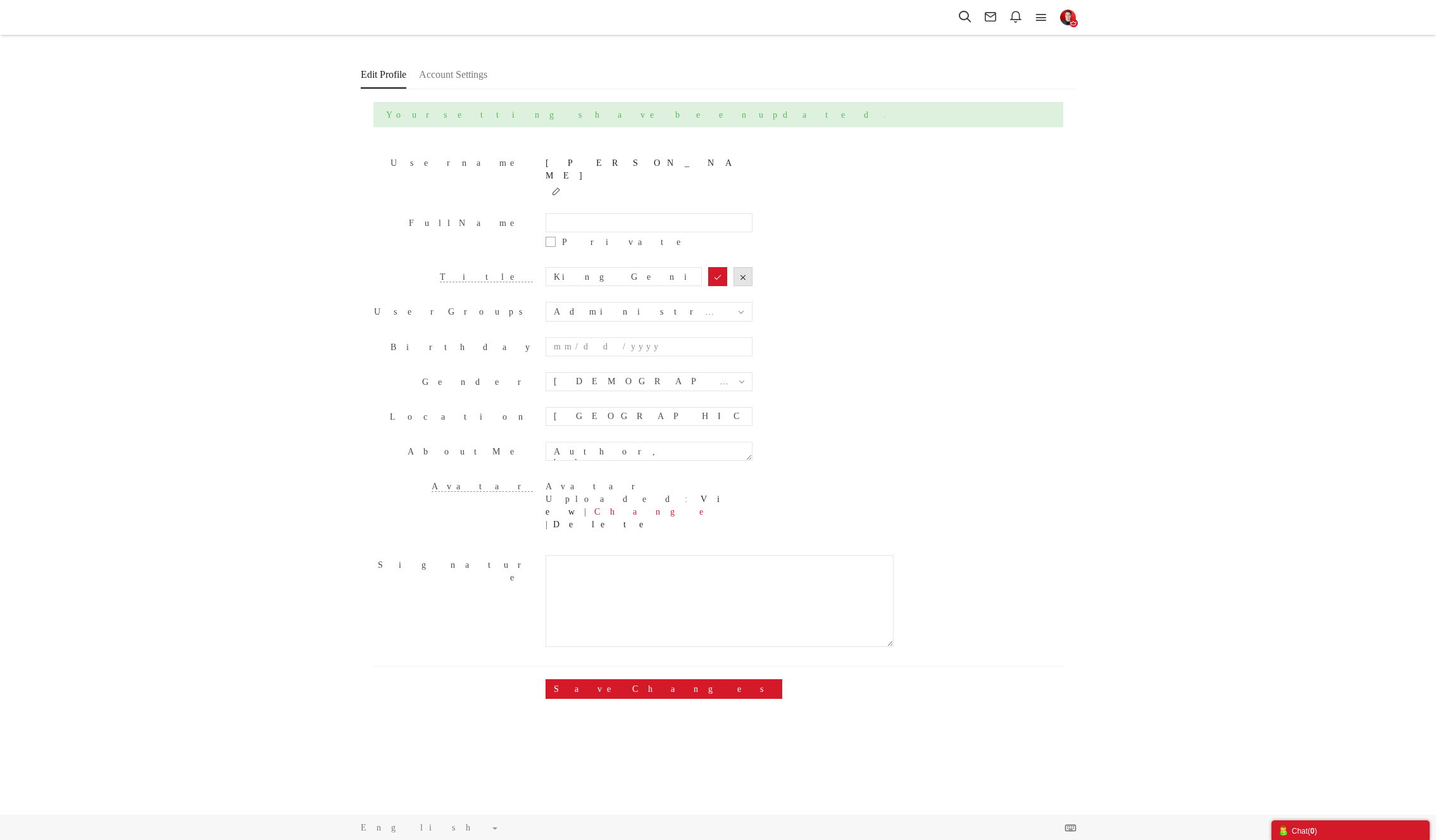
click at [613, 267] on input "King Genius" at bounding box center [624, 276] width 156 height 19
click at [617, 267] on input "King Genius" at bounding box center [624, 276] width 156 height 19
type input "King Genius of [GEOGRAPHIC_DATA]"
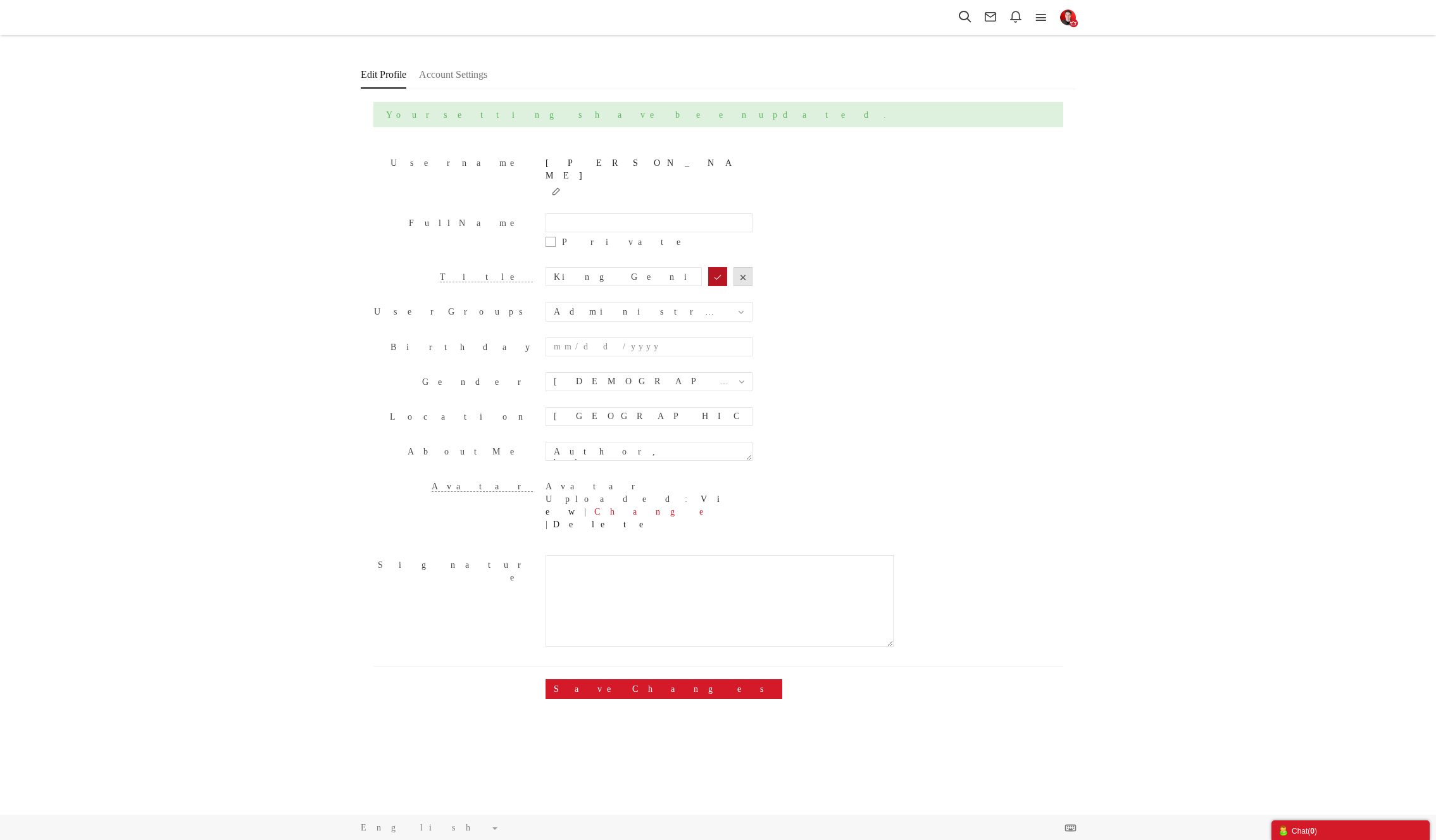
click at [710, 267] on button "submit" at bounding box center [718, 276] width 19 height 19
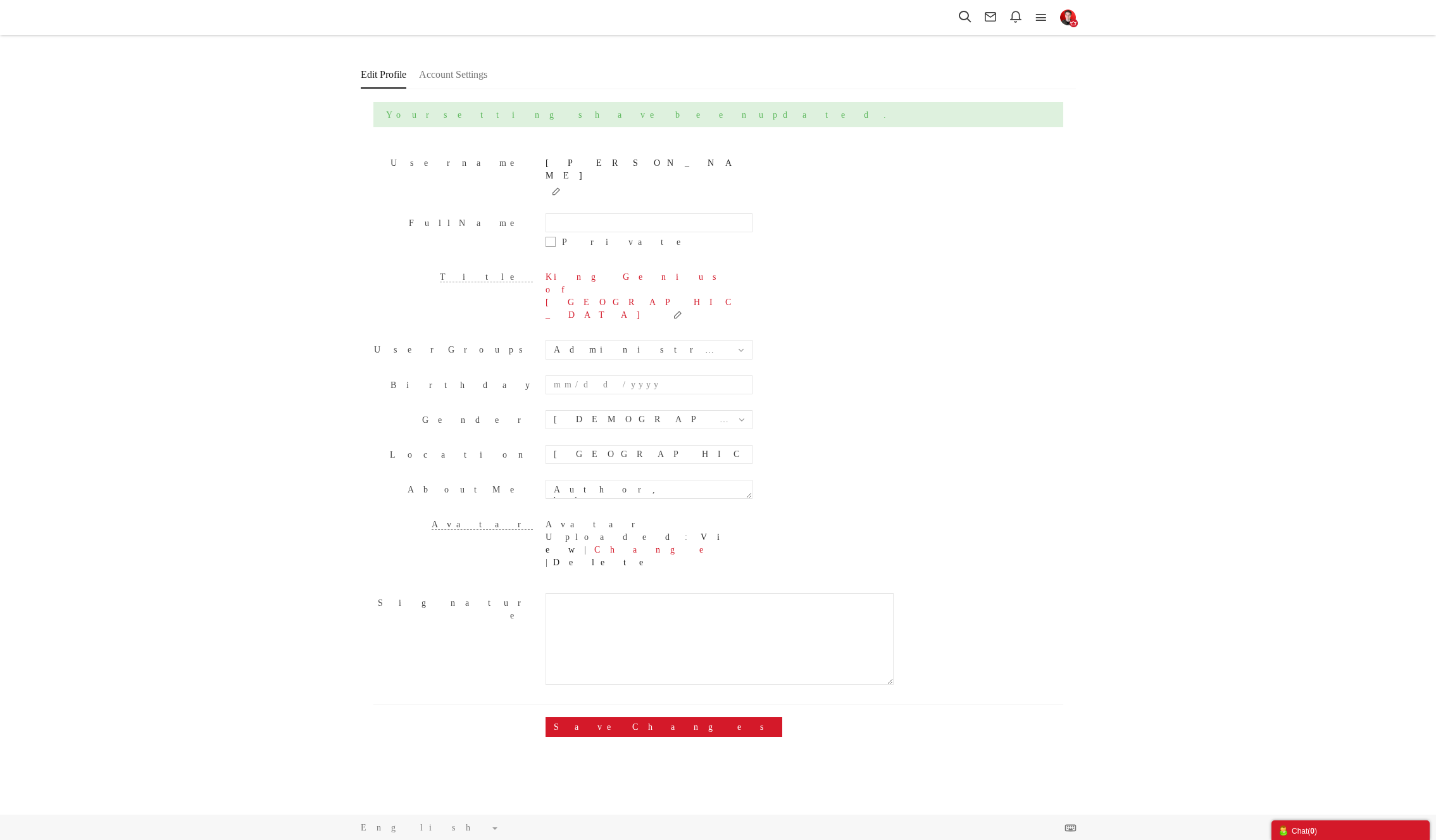
click at [667, 309] on small at bounding box center [678, 314] width 22 height 10
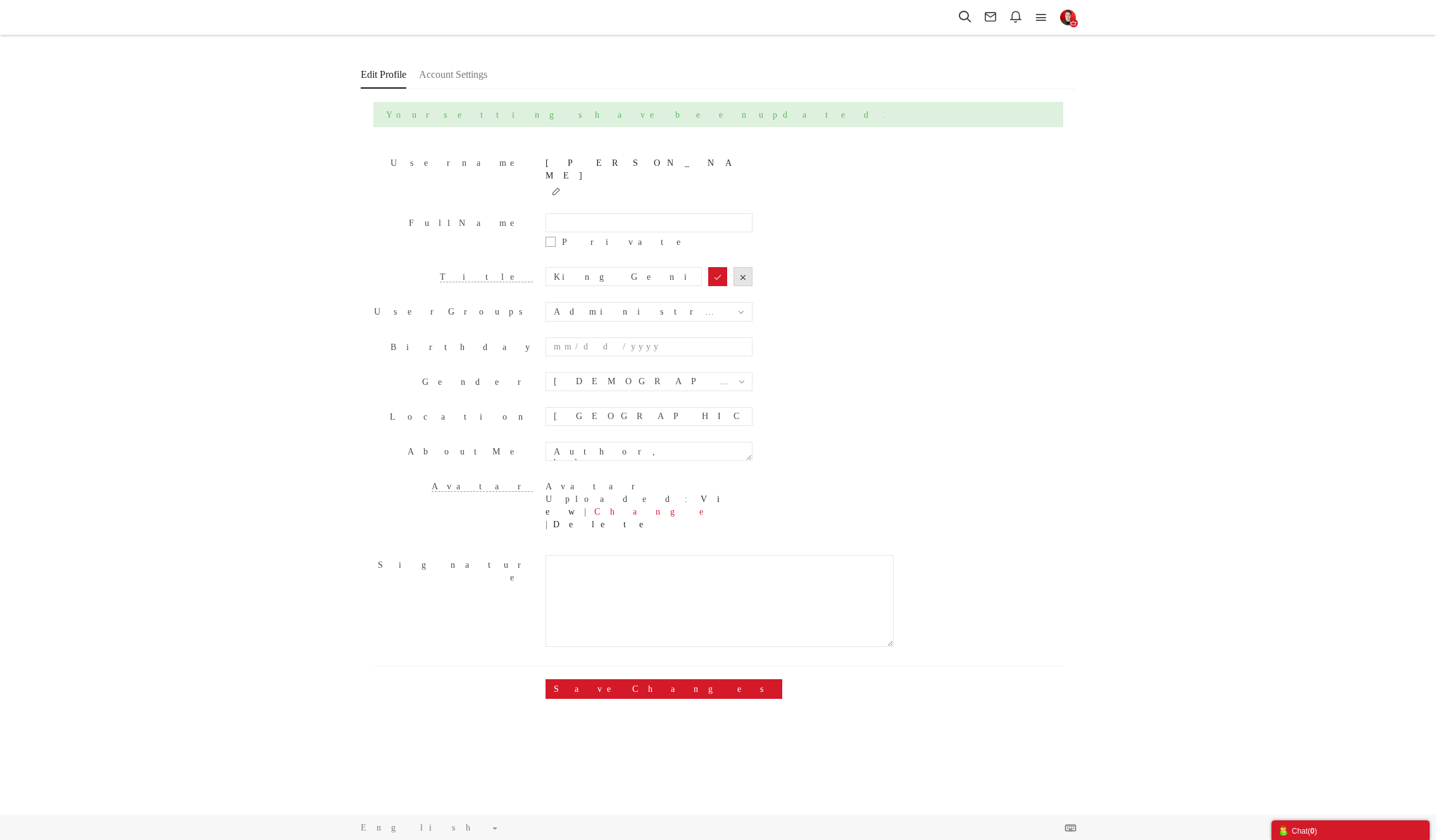
click at [810, 267] on div "Title King Genius of [GEOGRAPHIC_DATA] King Genius of Steiermark King Genius of…" at bounding box center [718, 279] width 690 height 25
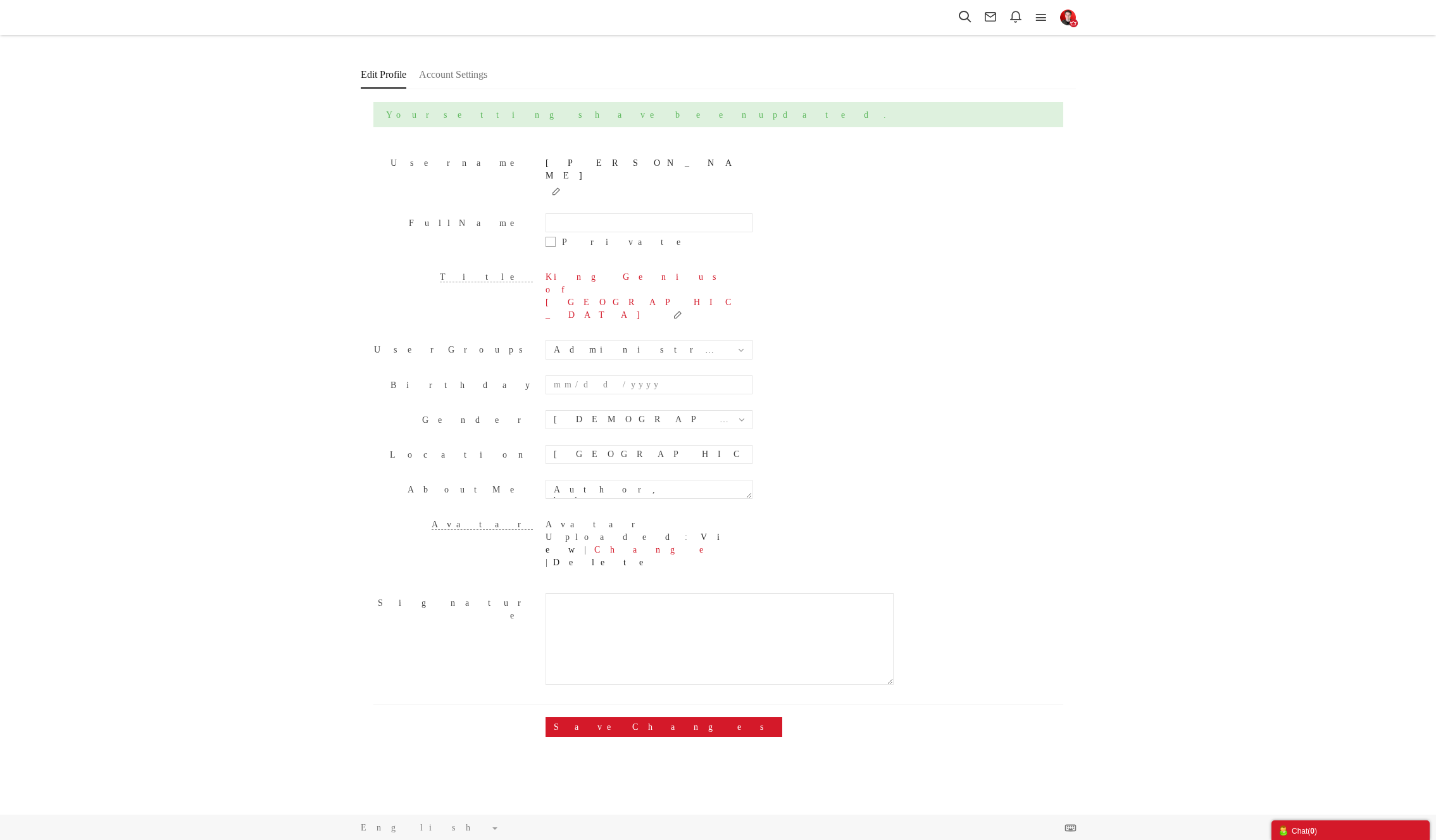
click at [667, 309] on small at bounding box center [678, 314] width 22 height 10
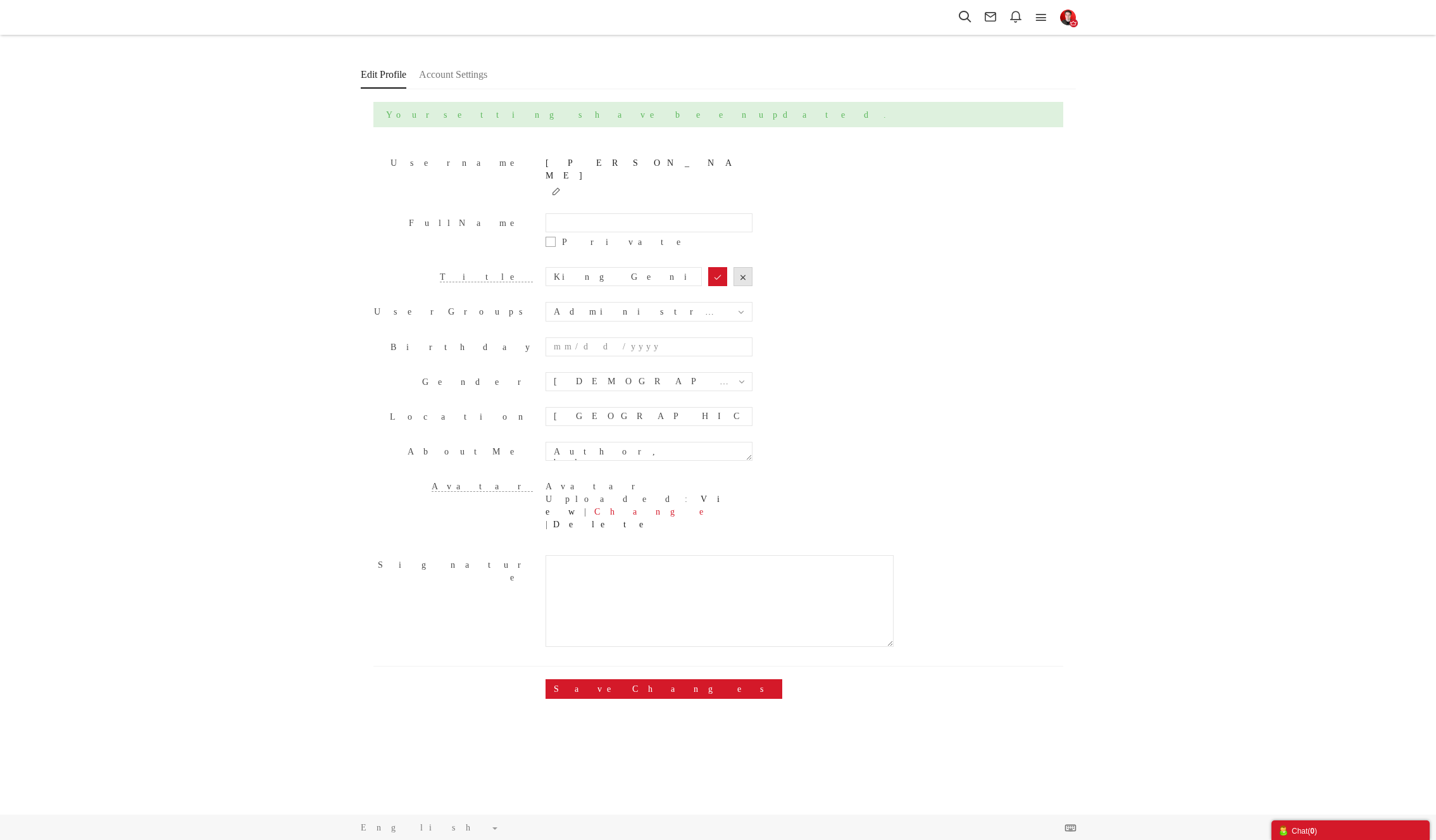
click at [951, 234] on form "Username [PERSON_NAME] Full Name Private Title King Genius of [GEOGRAPHIC_DATA]…" at bounding box center [718, 423] width 690 height 566
